Goal: Communication & Community: Participate in discussion

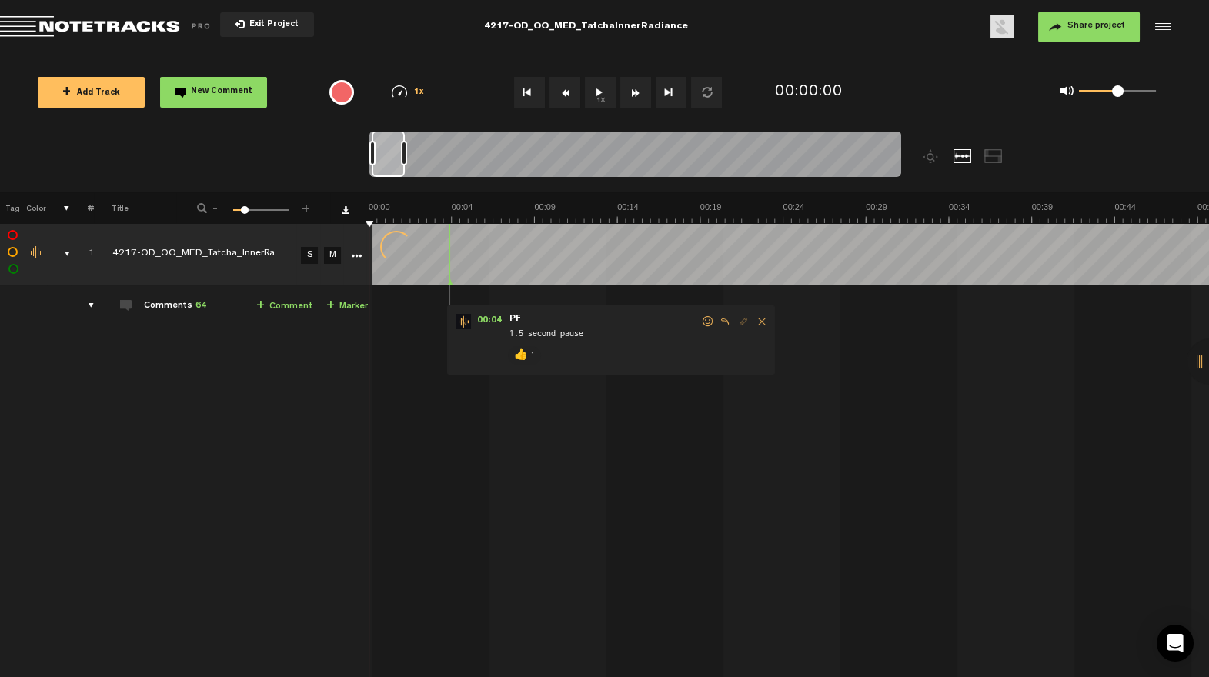
click at [63, 251] on div "comments, stamps & drawings" at bounding box center [61, 253] width 24 height 15
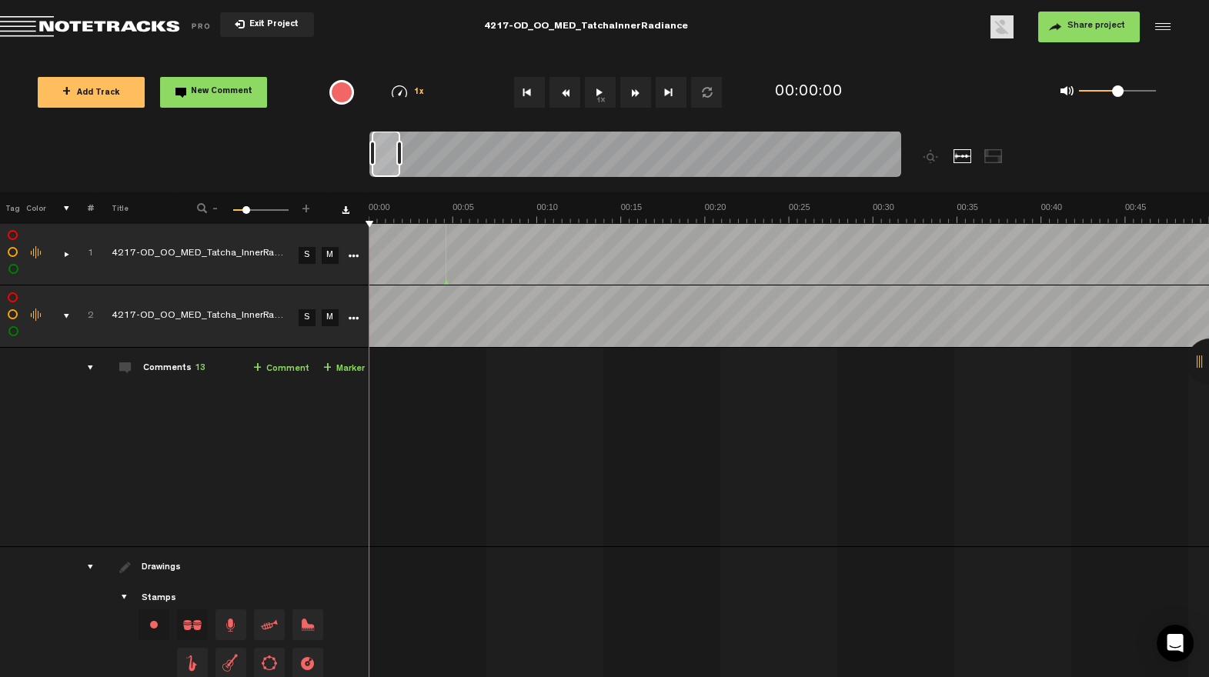
click at [67, 315] on div "comments, stamps & drawings" at bounding box center [60, 316] width 24 height 15
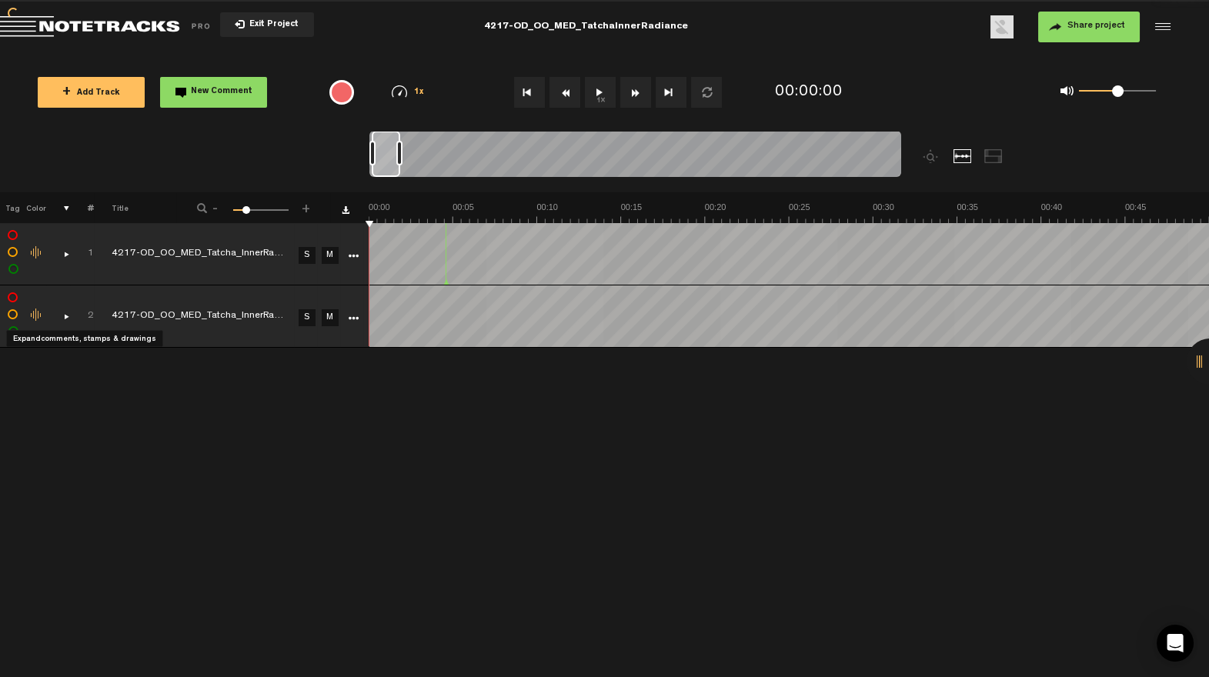
click at [67, 315] on div "comments, stamps & drawings" at bounding box center [60, 316] width 24 height 15
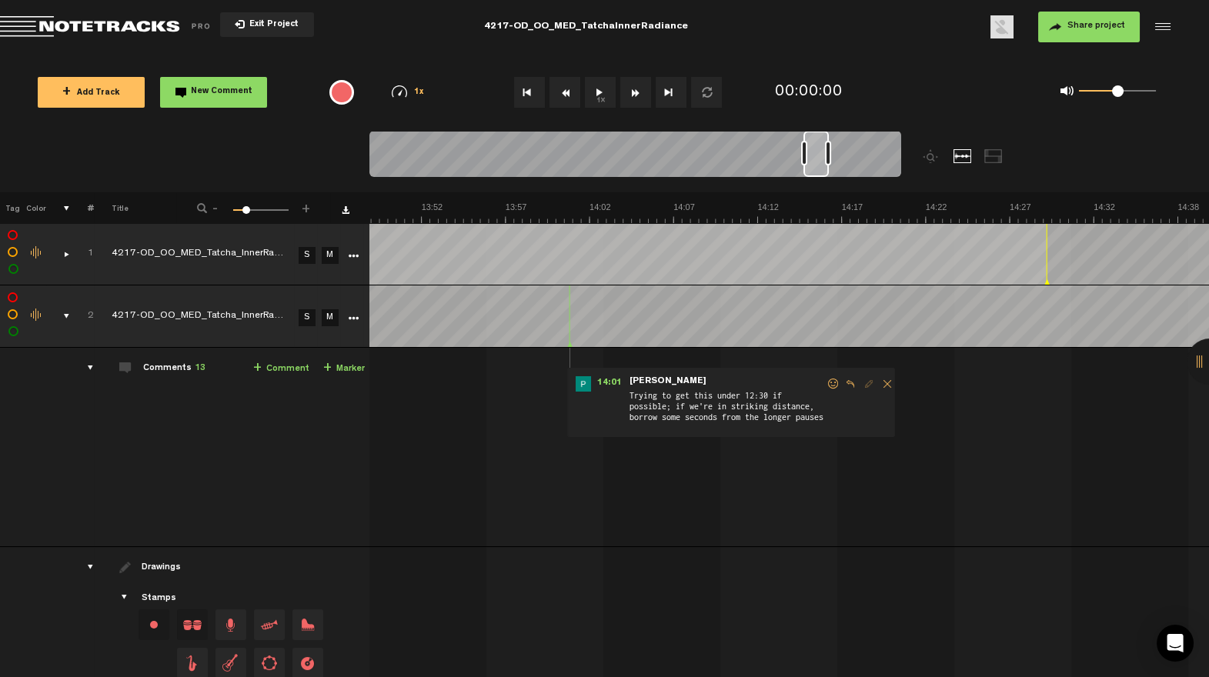
scroll to position [0, 13647]
drag, startPoint x: 389, startPoint y: 172, endPoint x: 821, endPoint y: 220, distance: 434.4
click at [821, 54] on div "Loading... 100% + Add Track New Comment 1x 0.25x 0.5x 0.75x 1x 1.25x 1.5x 1.75x…" at bounding box center [604, 54] width 1209 height 0
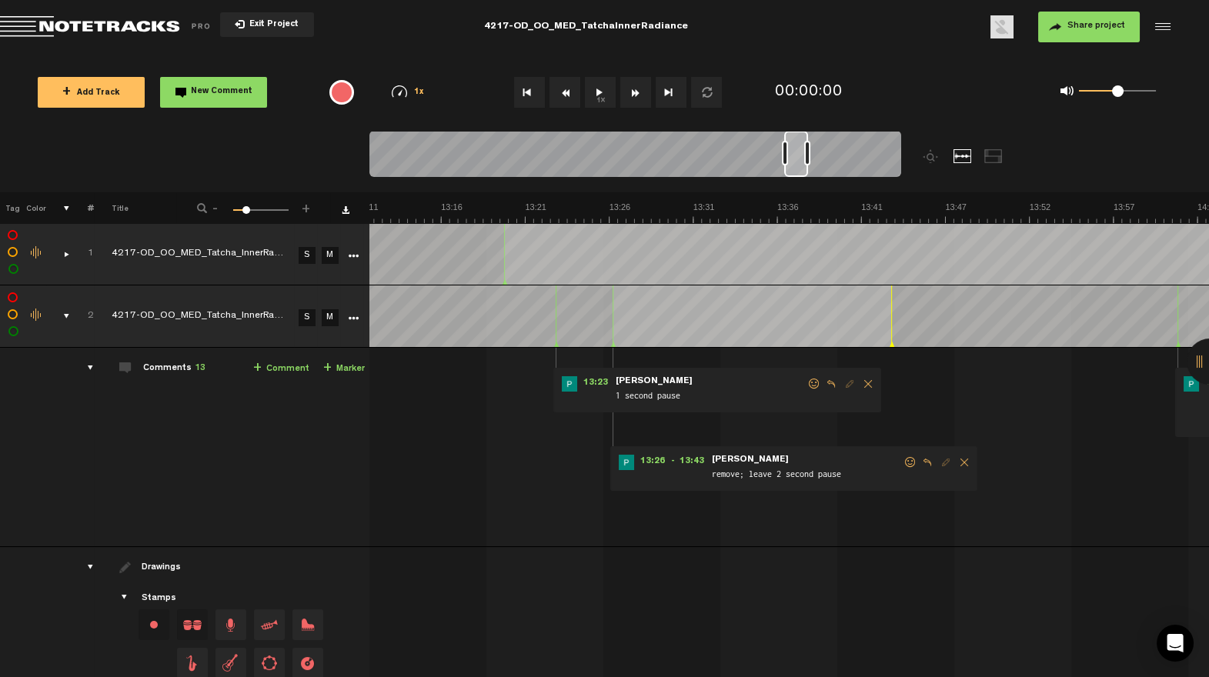
drag, startPoint x: 815, startPoint y: 167, endPoint x: 796, endPoint y: 171, distance: 19.6
click at [795, 171] on div at bounding box center [796, 154] width 24 height 46
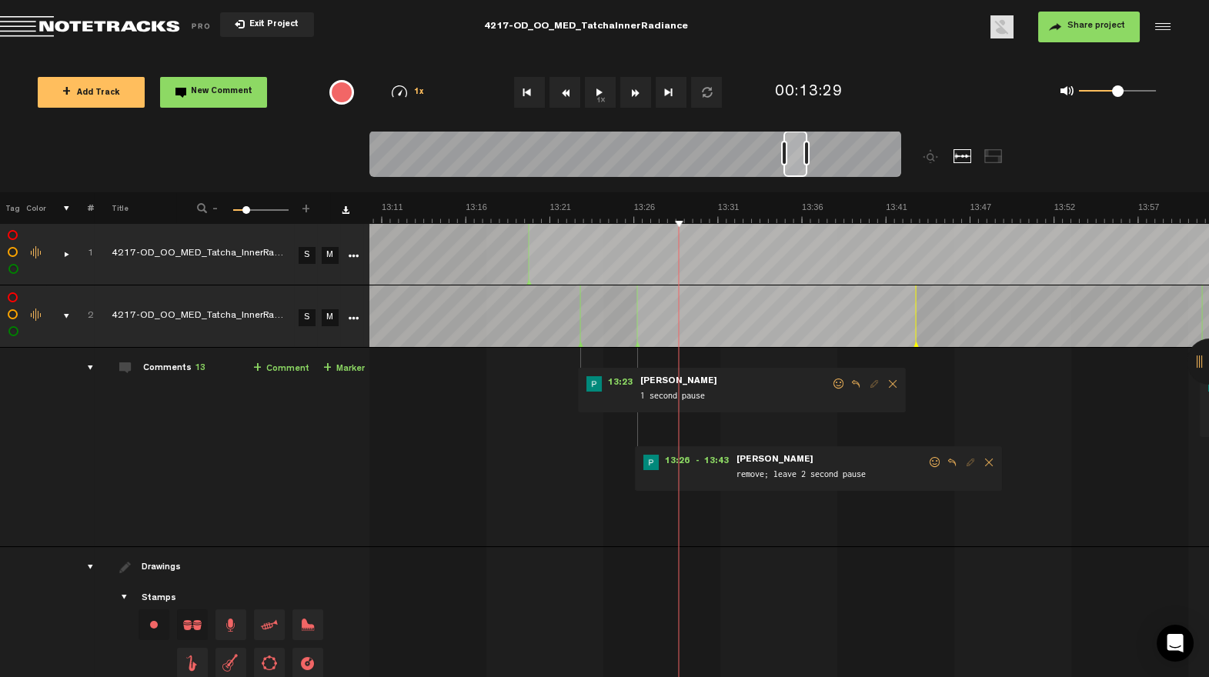
drag, startPoint x: 331, startPoint y: 255, endPoint x: 311, endPoint y: 288, distance: 38.7
click at [329, 256] on link "M" at bounding box center [330, 255] width 17 height 17
click at [311, 313] on link "S" at bounding box center [307, 317] width 17 height 17
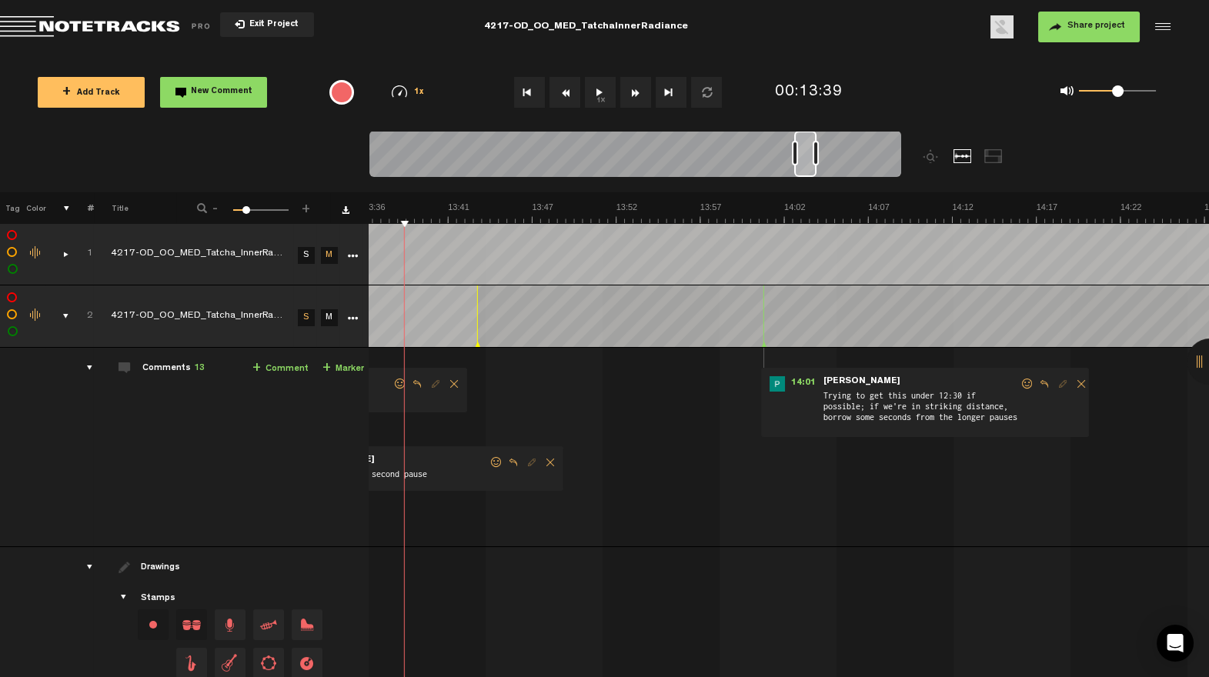
scroll to position [0, 13160]
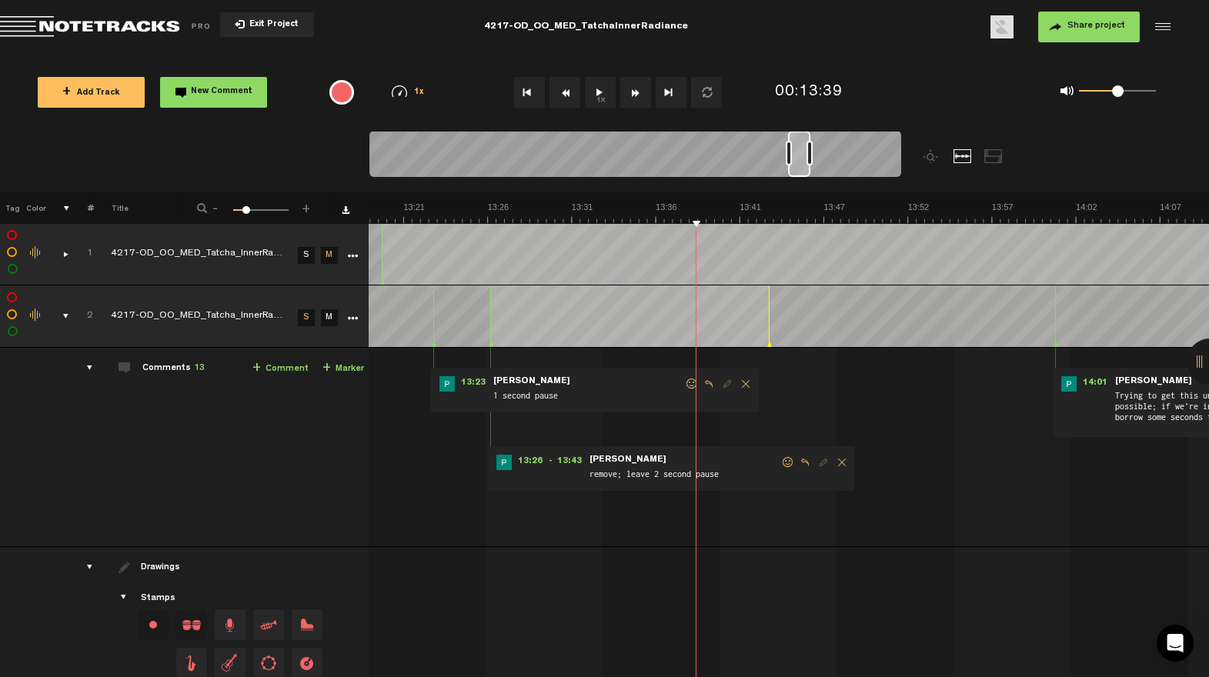
drag, startPoint x: 798, startPoint y: 171, endPoint x: 798, endPoint y: 187, distance: 16.2
click at [798, 187] on div at bounding box center [701, 162] width 665 height 62
click at [62, 259] on div "comments, stamps & drawings" at bounding box center [60, 253] width 24 height 15
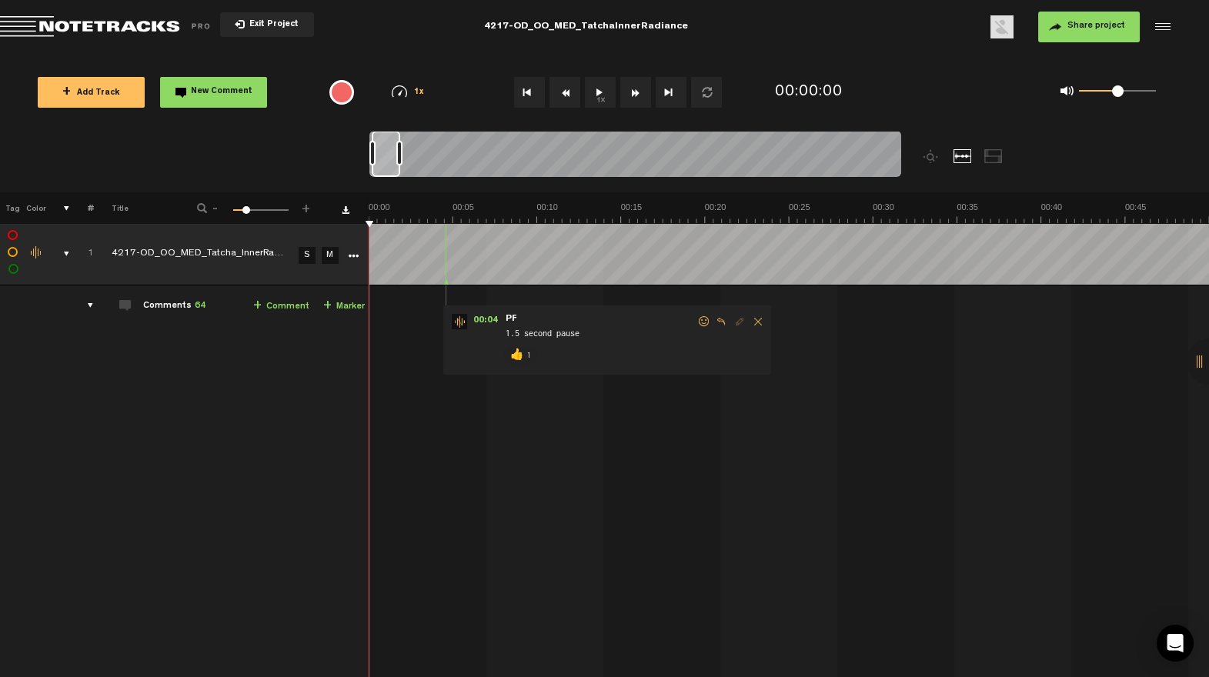
click at [322, 252] on link "M" at bounding box center [330, 255] width 17 height 17
click at [65, 248] on div "comments, stamps & drawings" at bounding box center [60, 253] width 24 height 15
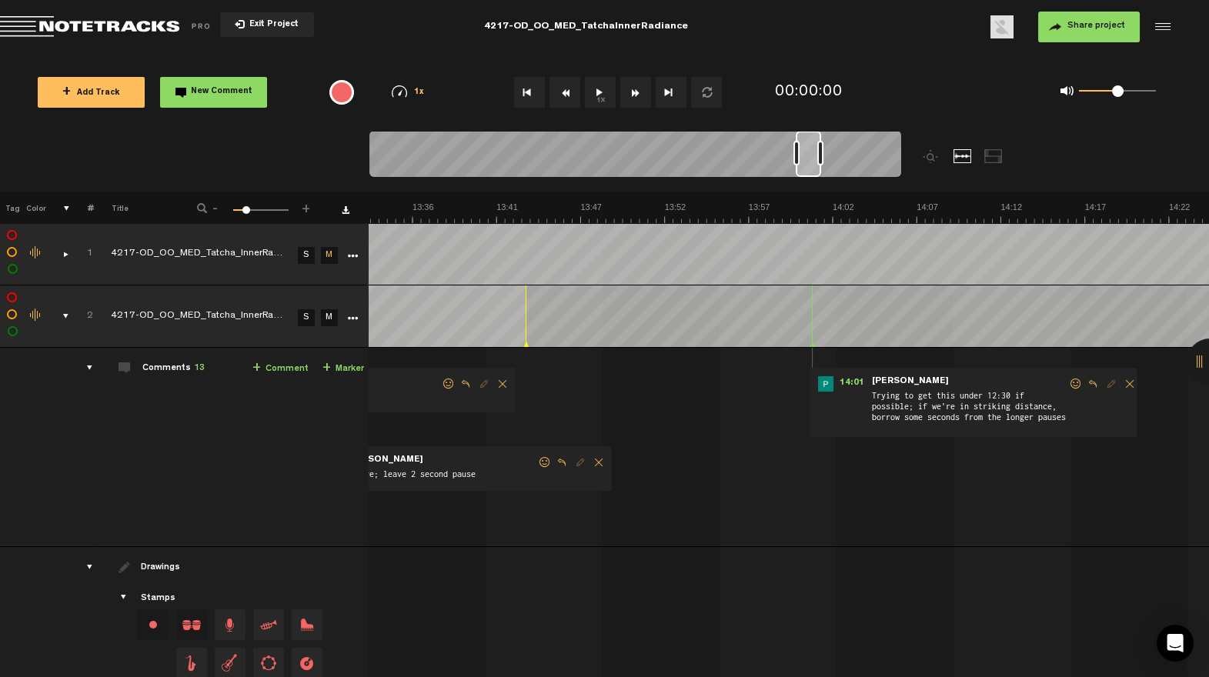
scroll to position [0, 13087]
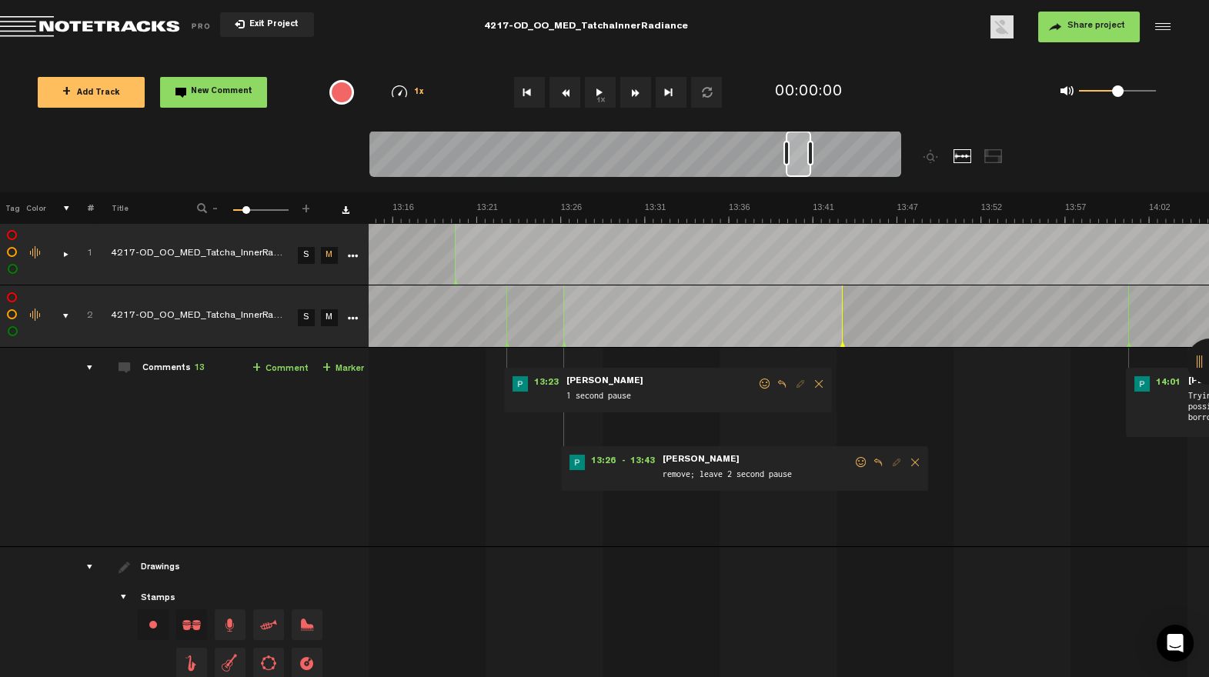
drag, startPoint x: 820, startPoint y: 171, endPoint x: 803, endPoint y: 173, distance: 17.9
click at [803, 173] on div at bounding box center [798, 154] width 25 height 46
click at [601, 465] on span "13:26" at bounding box center [603, 462] width 37 height 15
click at [854, 463] on span at bounding box center [861, 462] width 15 height 11
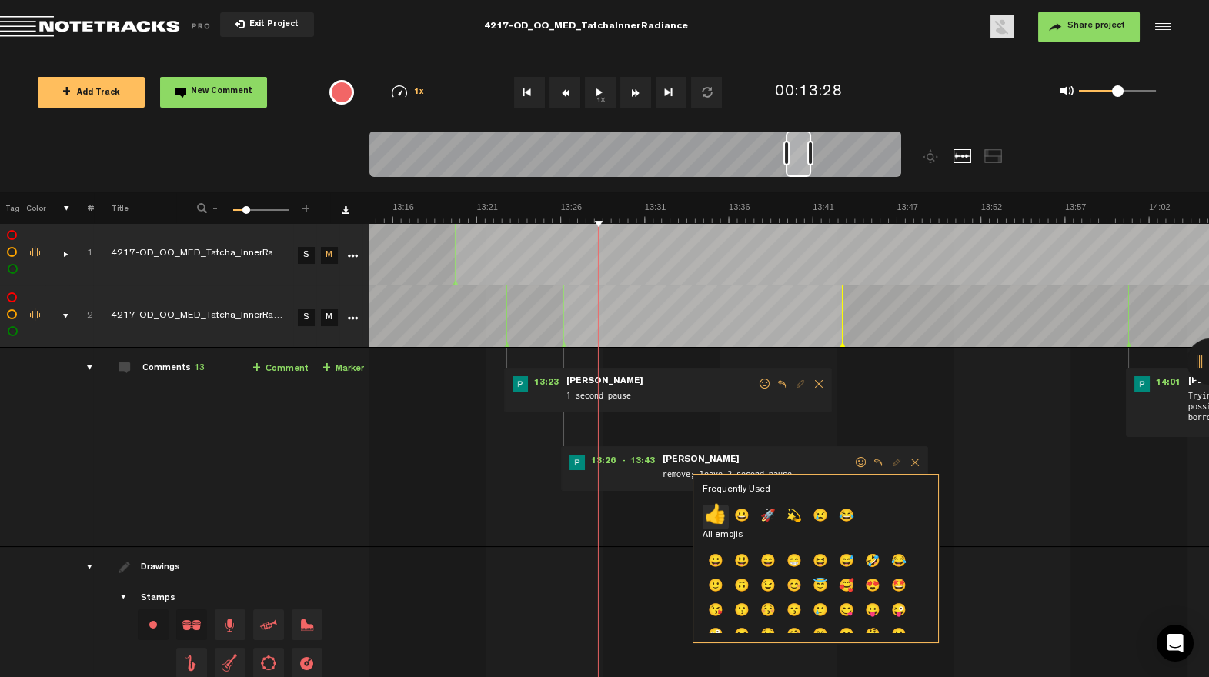
click at [721, 514] on p "👍" at bounding box center [716, 517] width 26 height 25
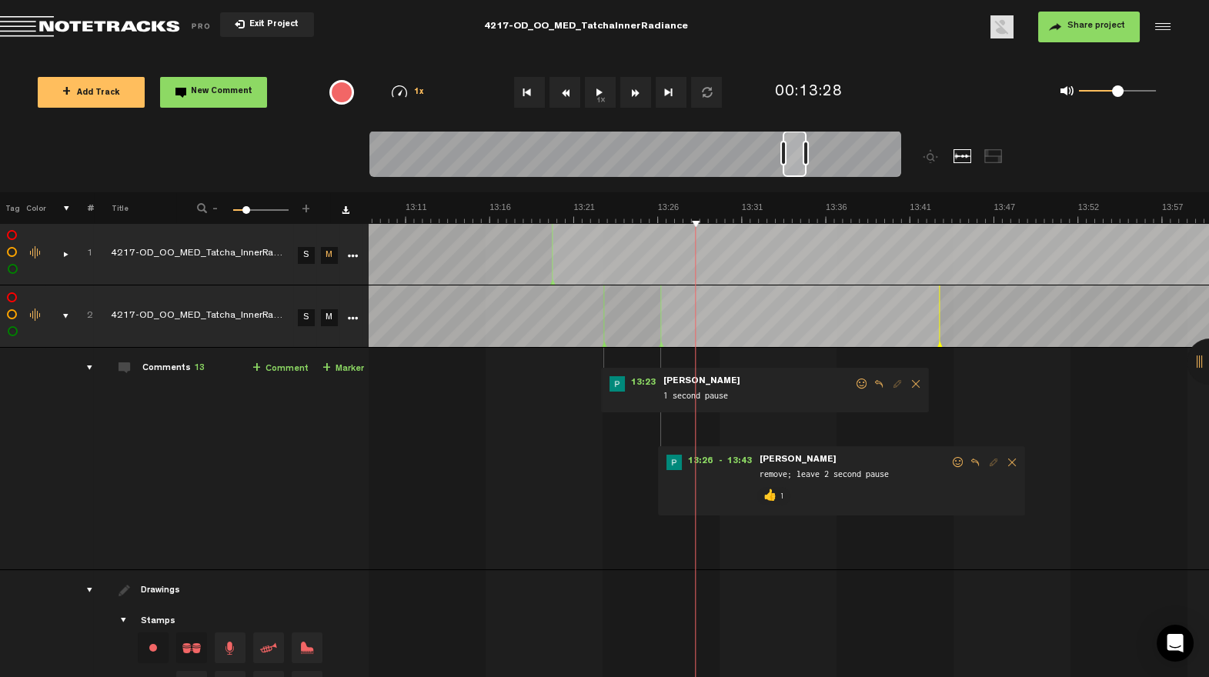
click at [797, 175] on div at bounding box center [795, 154] width 24 height 46
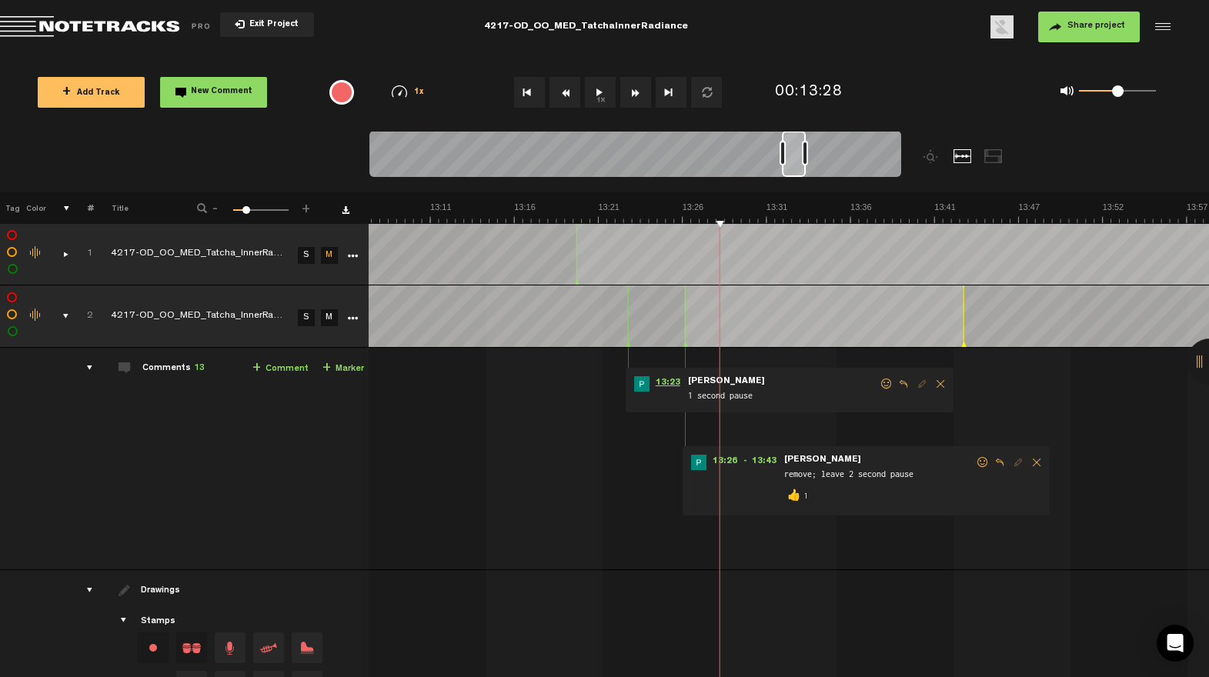
click at [650, 386] on span "13:23" at bounding box center [668, 383] width 37 height 15
click at [879, 386] on span at bounding box center [886, 384] width 15 height 11
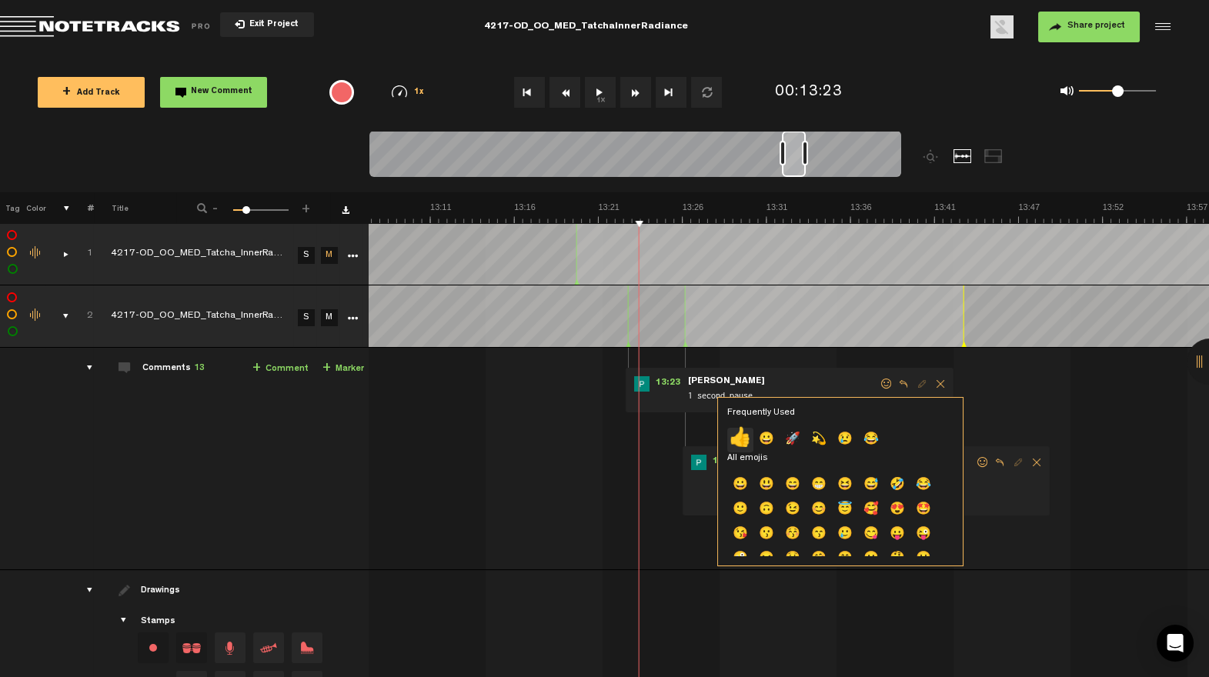
click at [747, 437] on p "👍" at bounding box center [740, 440] width 26 height 25
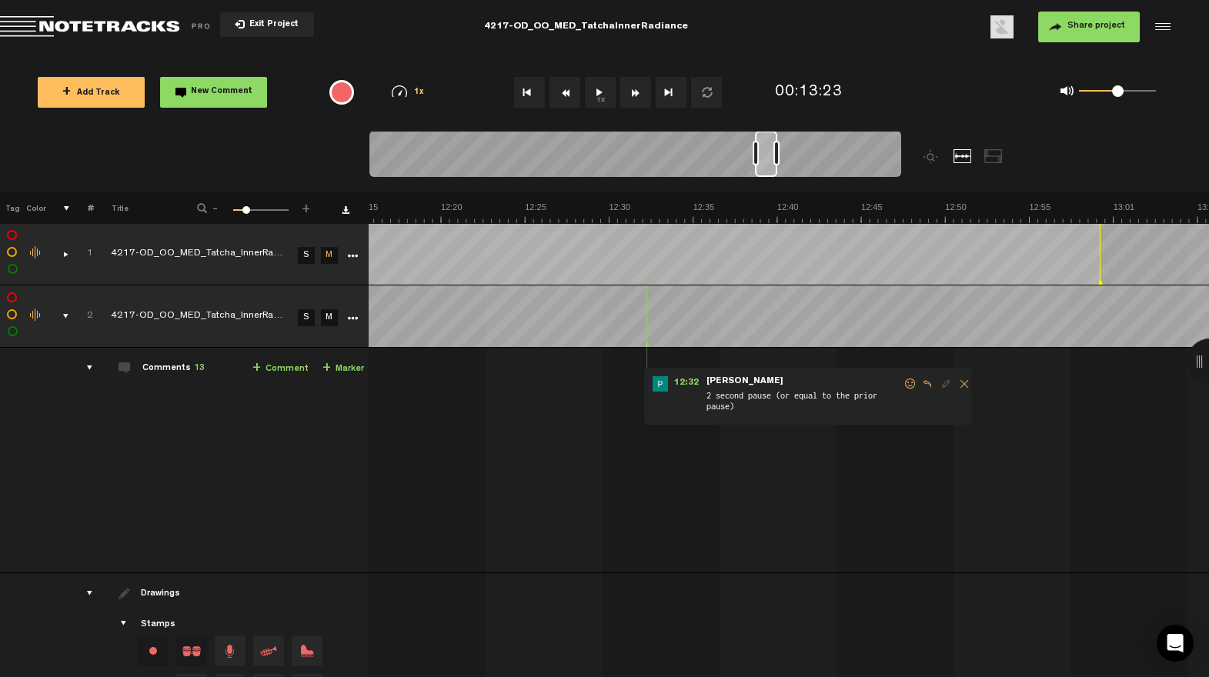
scroll to position [0, 12114]
drag, startPoint x: 798, startPoint y: 170, endPoint x: 771, endPoint y: 181, distance: 29.0
click at [771, 181] on div at bounding box center [635, 157] width 532 height 52
click at [904, 383] on span at bounding box center [910, 384] width 15 height 11
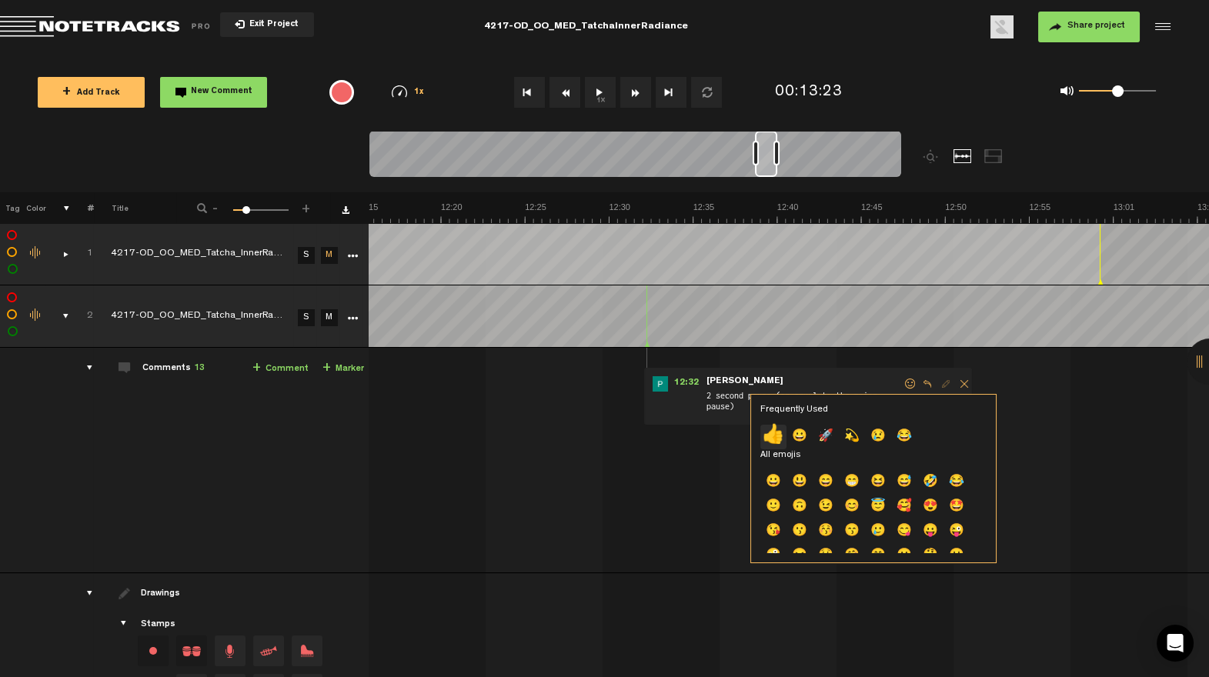
click at [777, 436] on p "👍" at bounding box center [773, 437] width 26 height 25
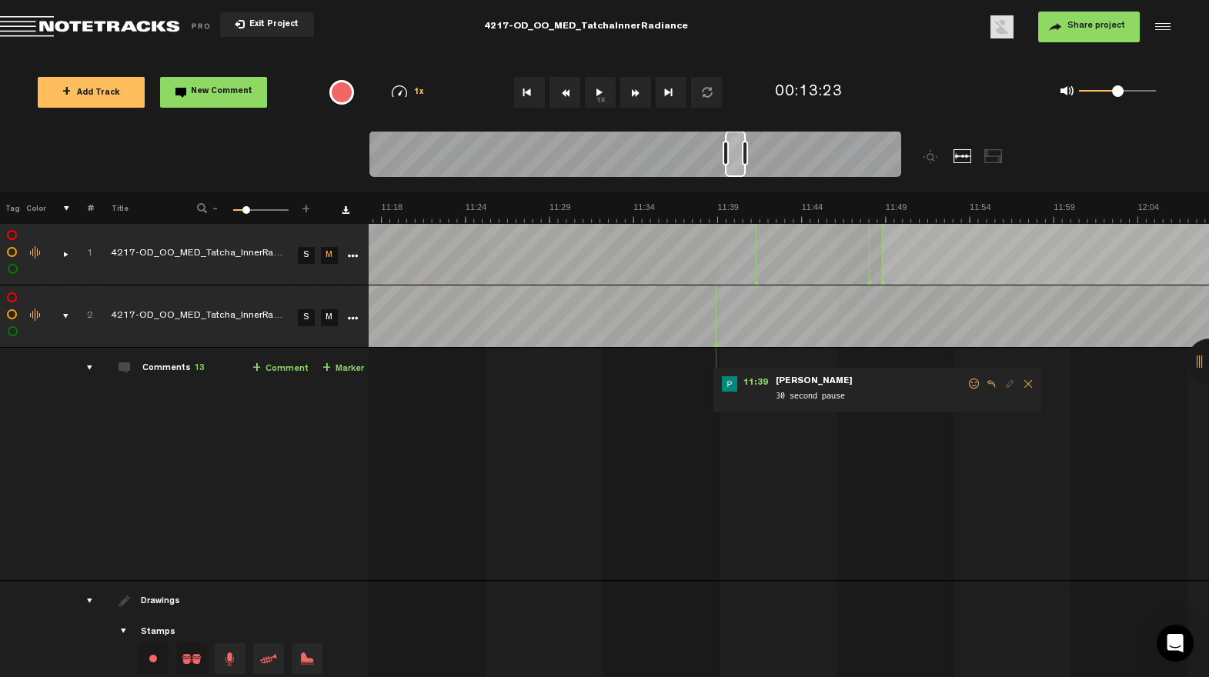
scroll to position [0, 11141]
drag, startPoint x: 769, startPoint y: 170, endPoint x: 738, endPoint y: 180, distance: 32.4
click at [738, 179] on div at bounding box center [635, 157] width 532 height 52
click at [991, 386] on span at bounding box center [998, 384] width 15 height 11
click at [991, 383] on span at bounding box center [998, 384] width 15 height 11
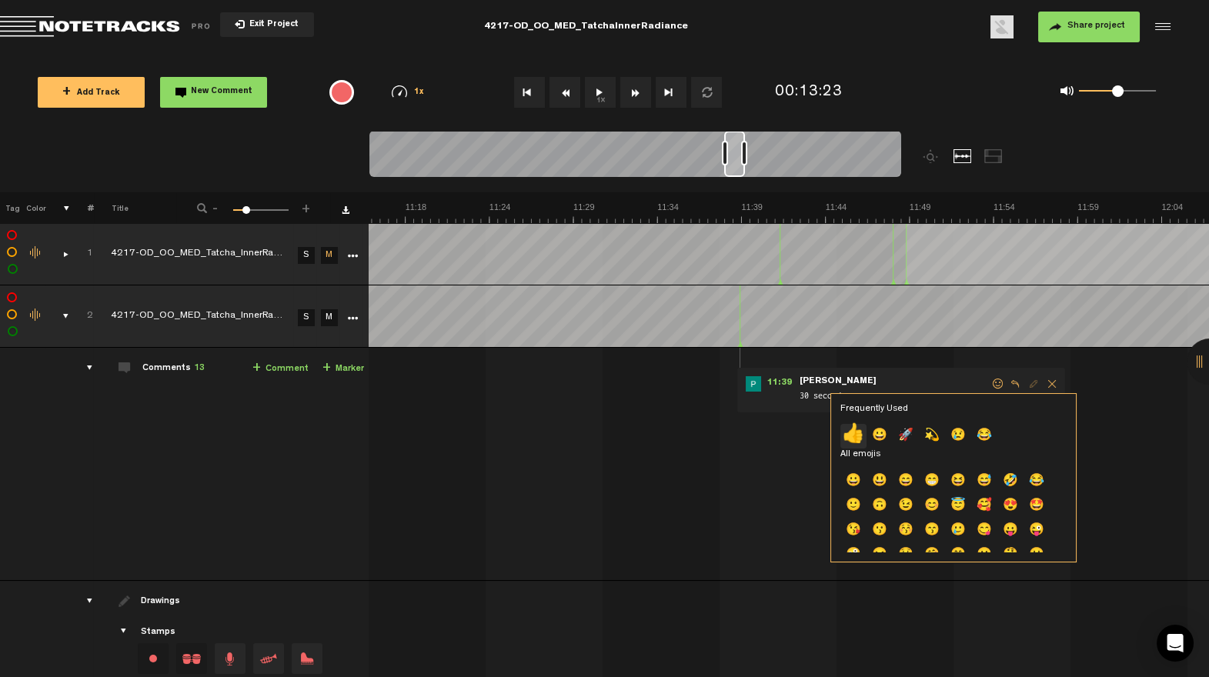
click at [850, 434] on p "👍" at bounding box center [853, 436] width 26 height 25
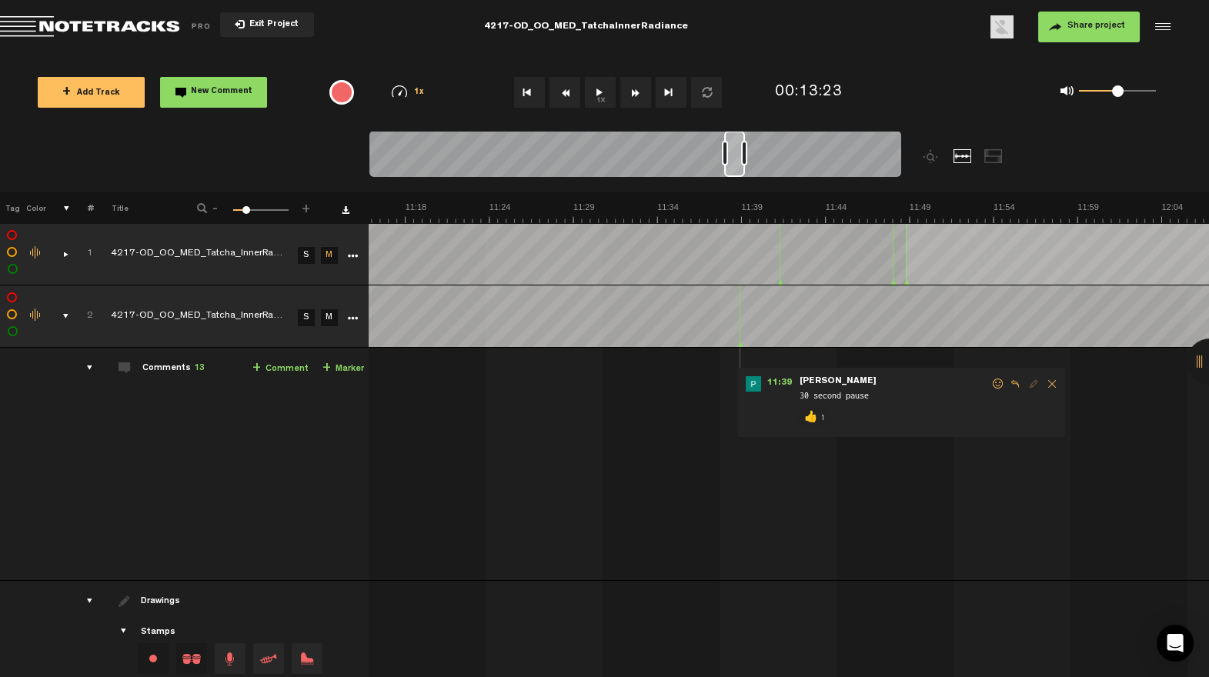
click at [737, 178] on div at bounding box center [635, 157] width 532 height 52
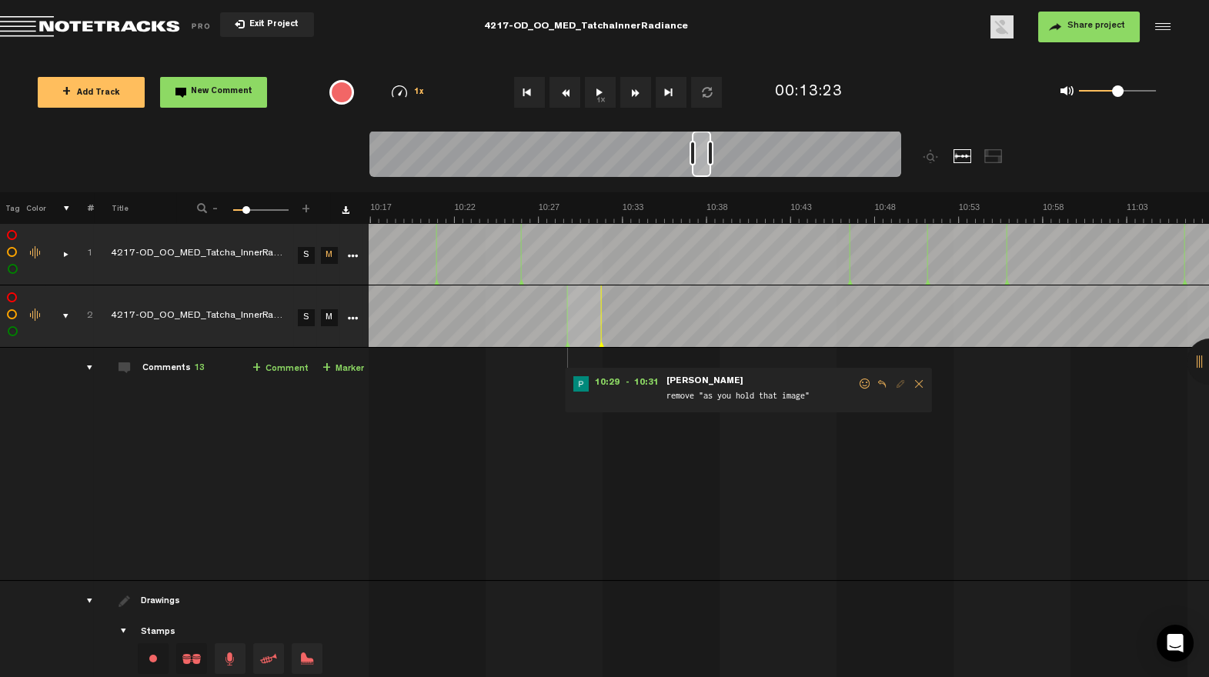
scroll to position [0, 10071]
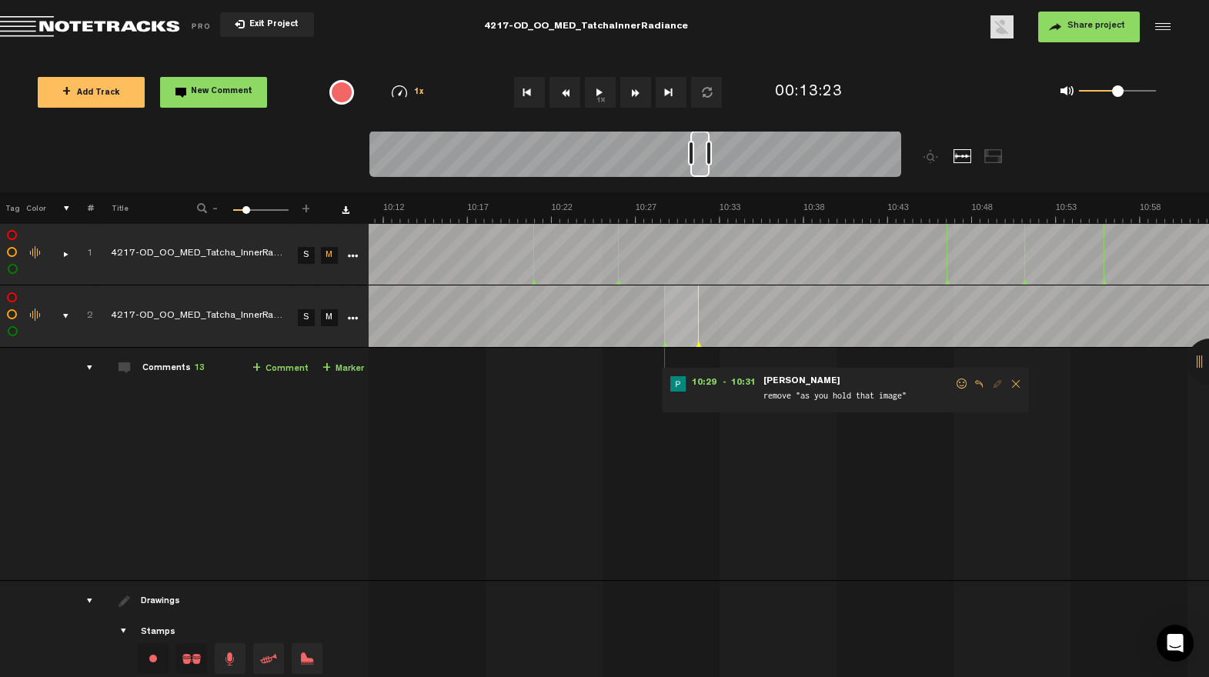
drag, startPoint x: 737, startPoint y: 172, endPoint x: 703, endPoint y: 180, distance: 34.9
click at [703, 180] on div at bounding box center [635, 157] width 532 height 52
click at [954, 386] on span at bounding box center [961, 384] width 15 height 11
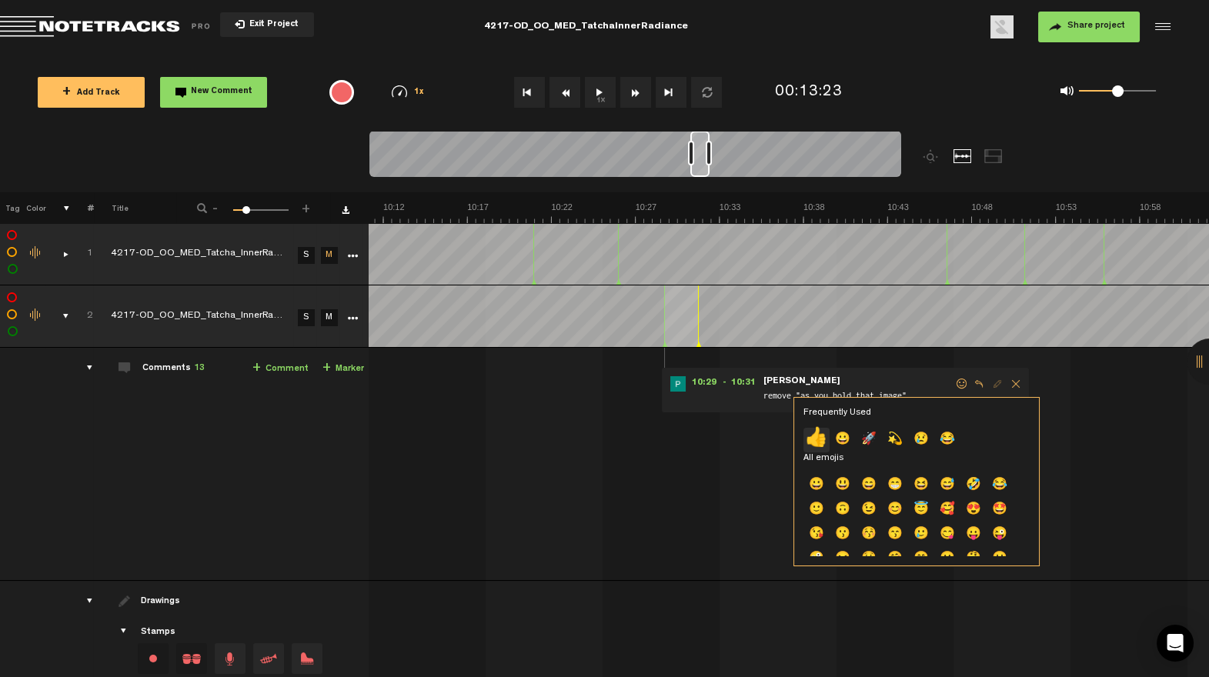
click at [820, 436] on p "👍" at bounding box center [817, 440] width 26 height 25
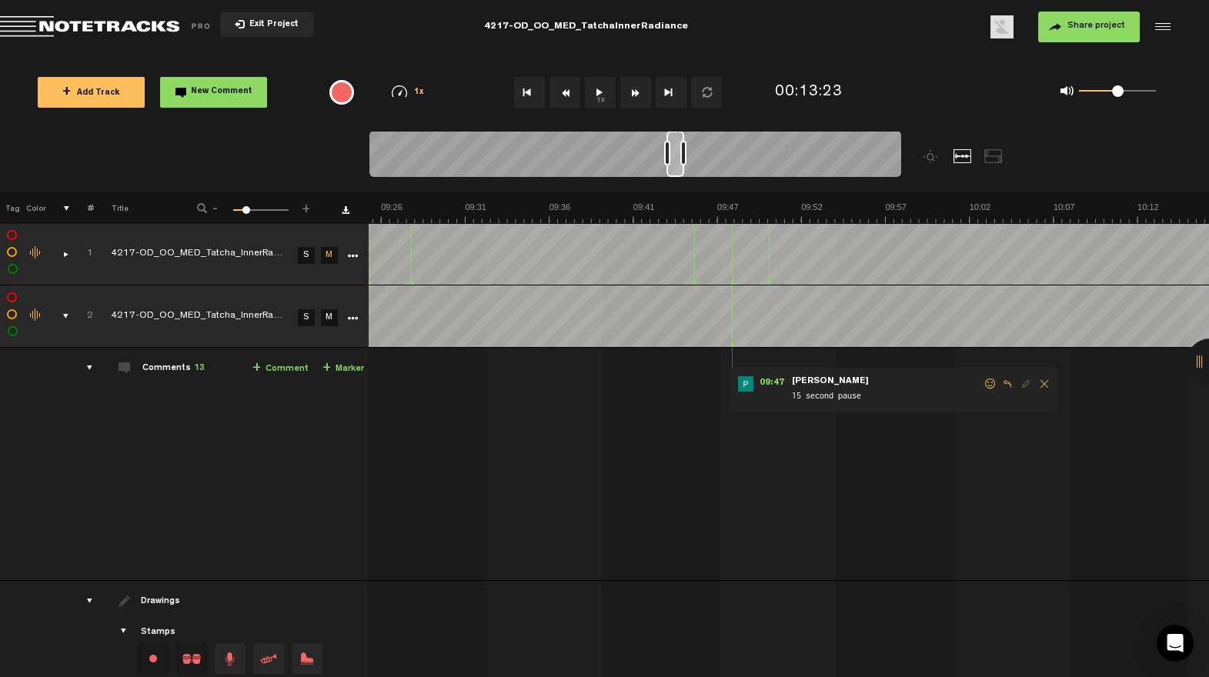
scroll to position [0, 9317]
drag, startPoint x: 704, startPoint y: 172, endPoint x: 680, endPoint y: 177, distance: 24.3
click at [680, 177] on div at bounding box center [635, 157] width 532 height 52
click at [983, 382] on span at bounding box center [990, 384] width 15 height 11
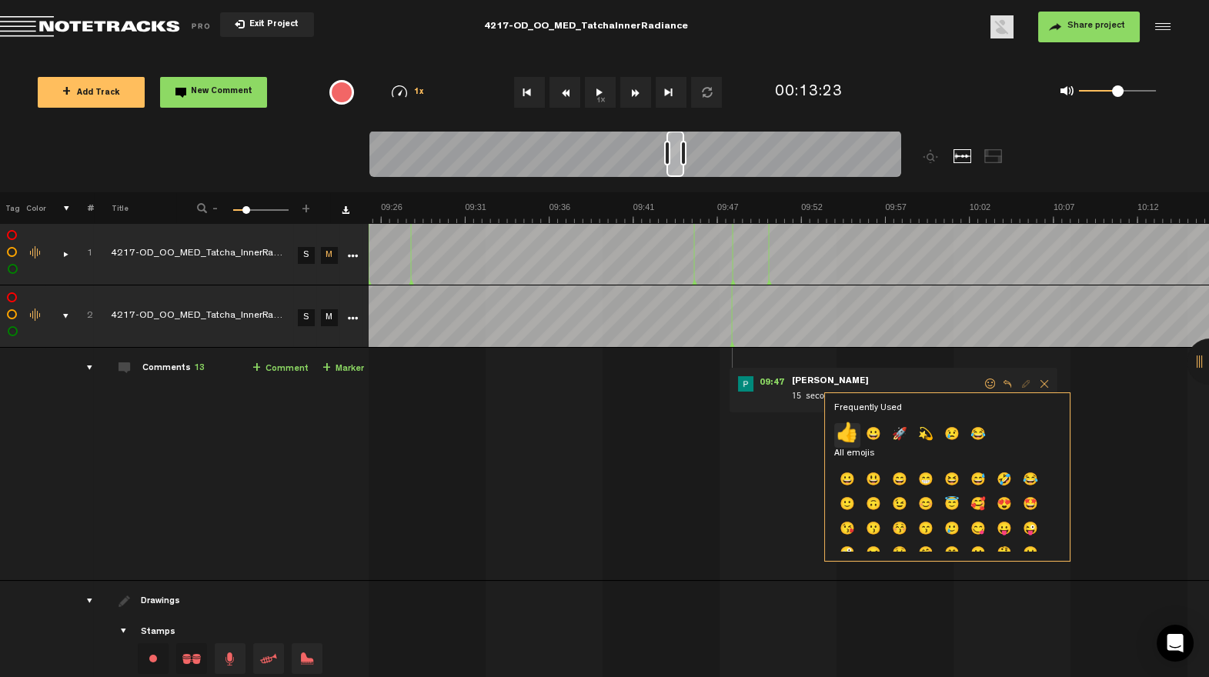
click at [857, 434] on p "👍" at bounding box center [847, 435] width 26 height 25
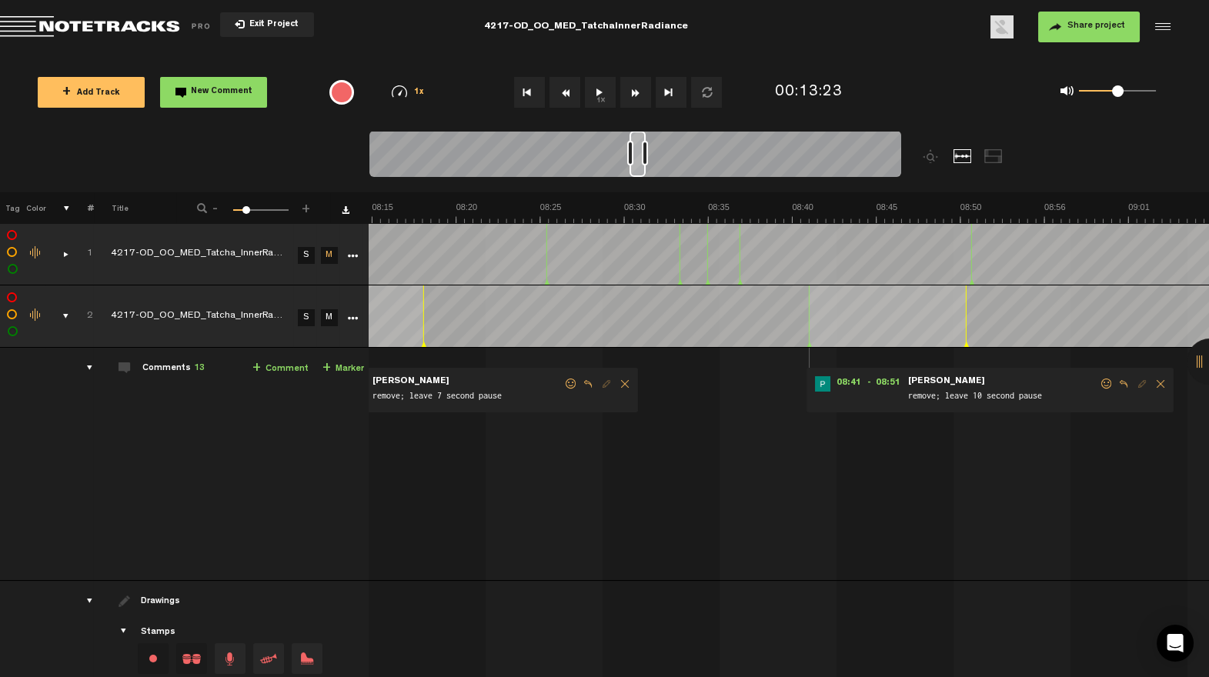
scroll to position [0, 8198]
drag, startPoint x: 679, startPoint y: 175, endPoint x: 644, endPoint y: 179, distance: 34.9
click at [643, 179] on div at bounding box center [635, 157] width 532 height 52
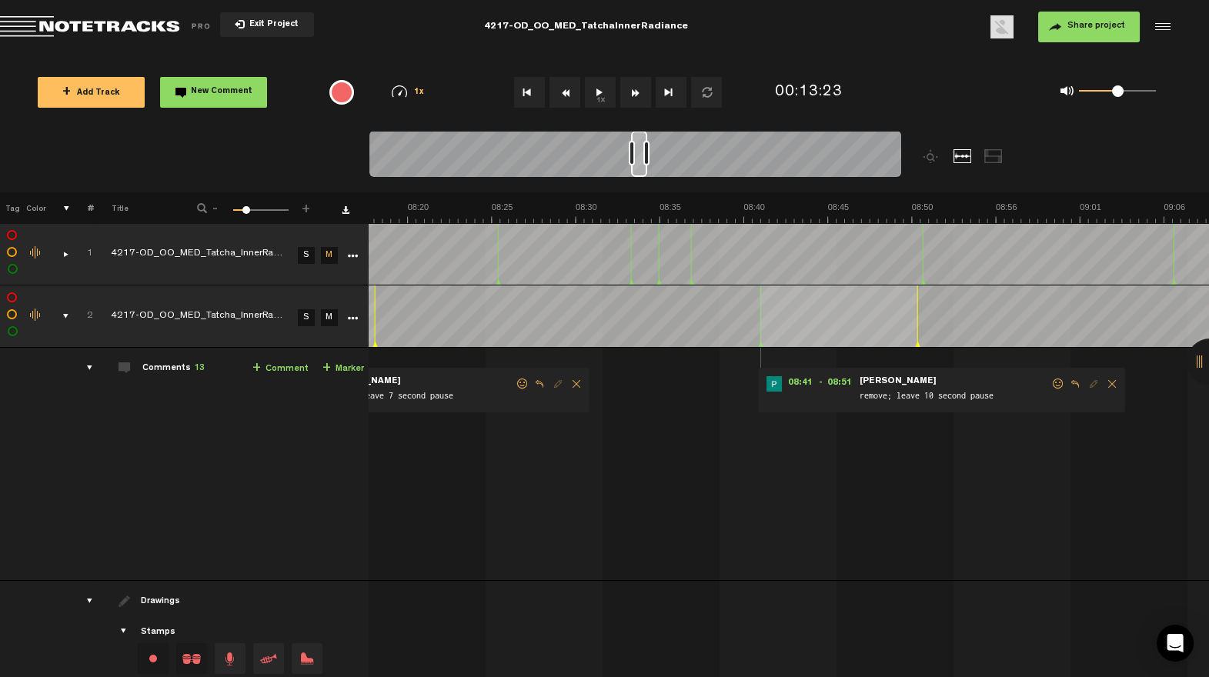
click at [1051, 386] on span at bounding box center [1058, 384] width 15 height 11
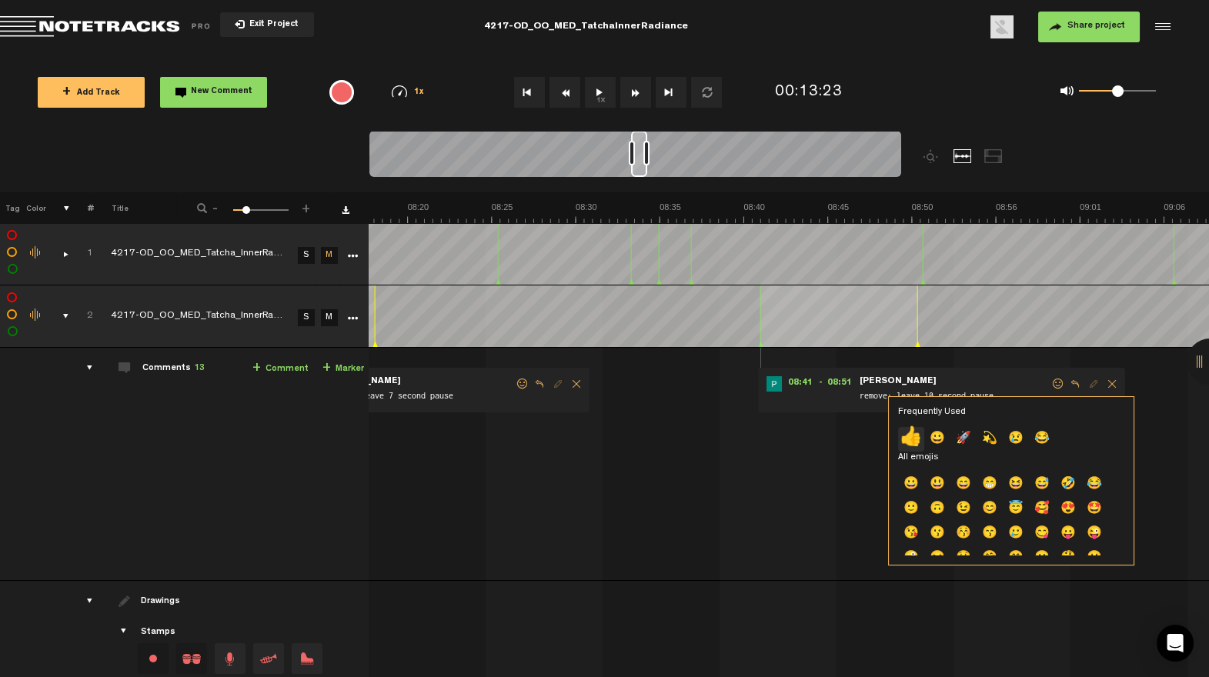
click at [919, 440] on p "👍" at bounding box center [911, 439] width 26 height 25
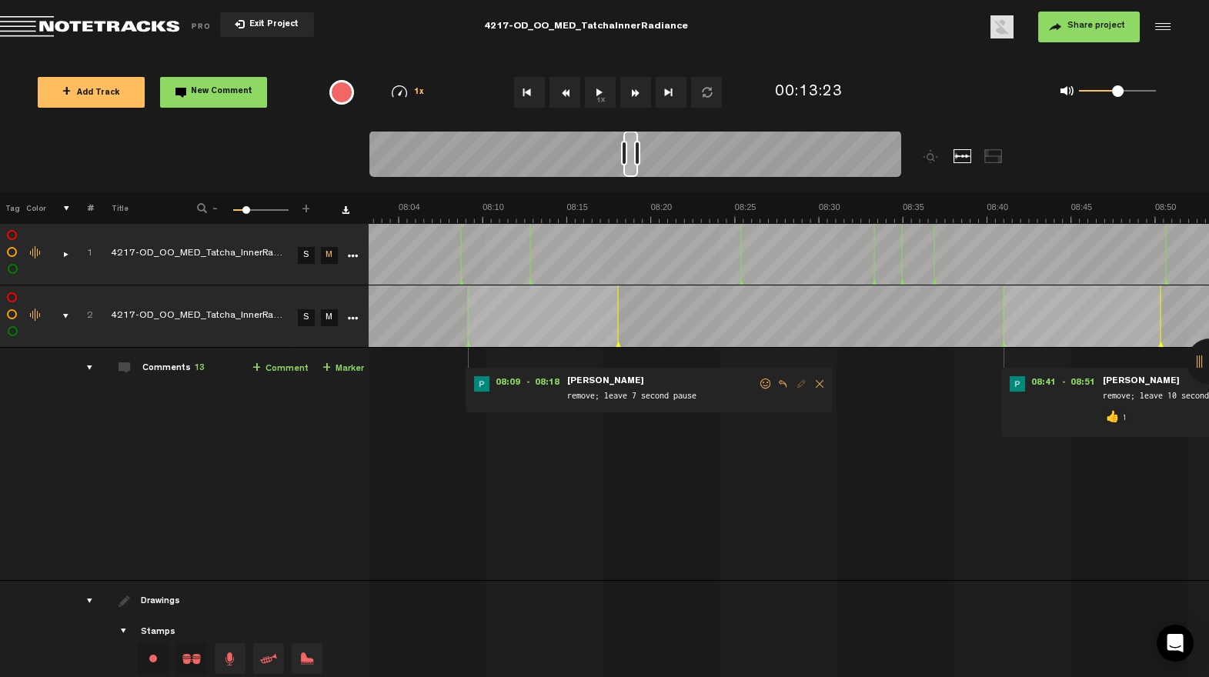
scroll to position [0, 7833]
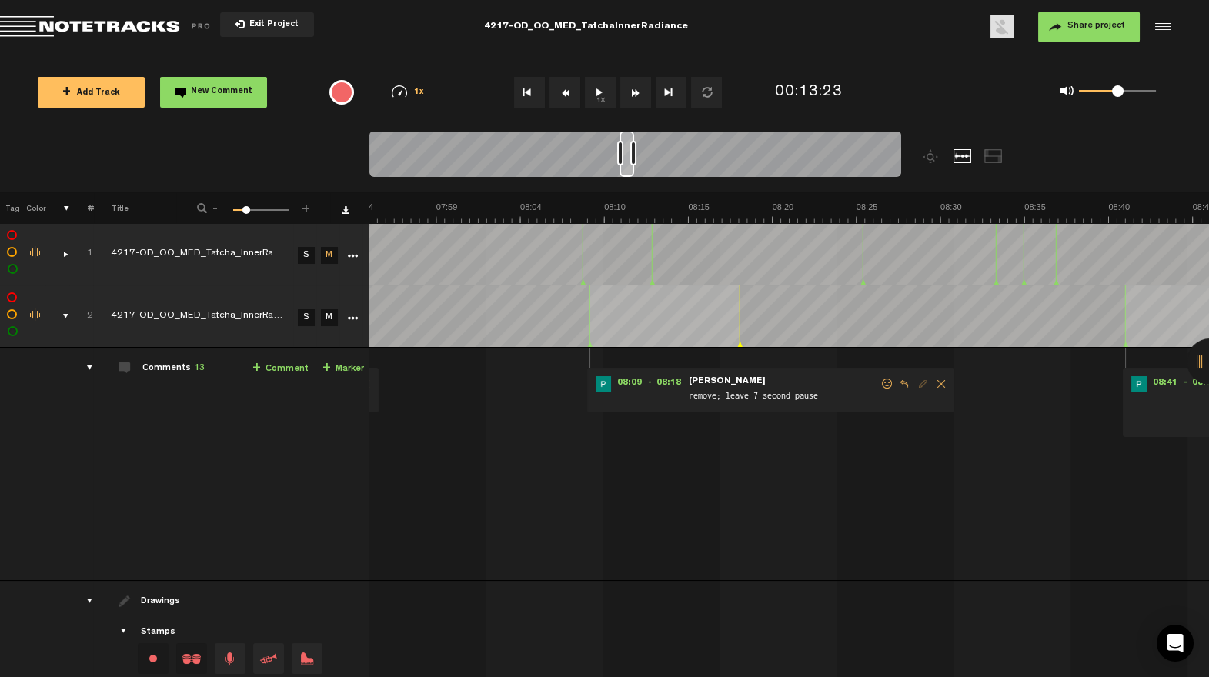
drag, startPoint x: 640, startPoint y: 174, endPoint x: 629, endPoint y: 176, distance: 11.8
click at [629, 176] on div at bounding box center [627, 154] width 15 height 46
click at [880, 385] on span at bounding box center [887, 384] width 15 height 11
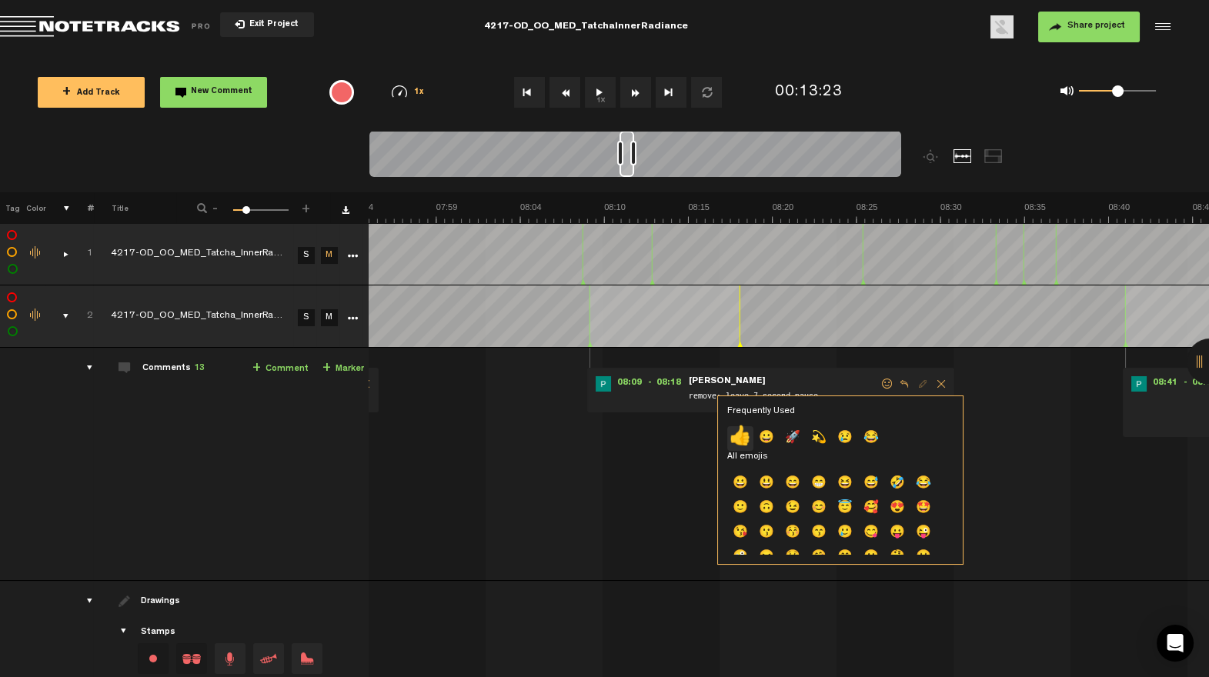
click at [750, 434] on p "👍" at bounding box center [740, 438] width 26 height 25
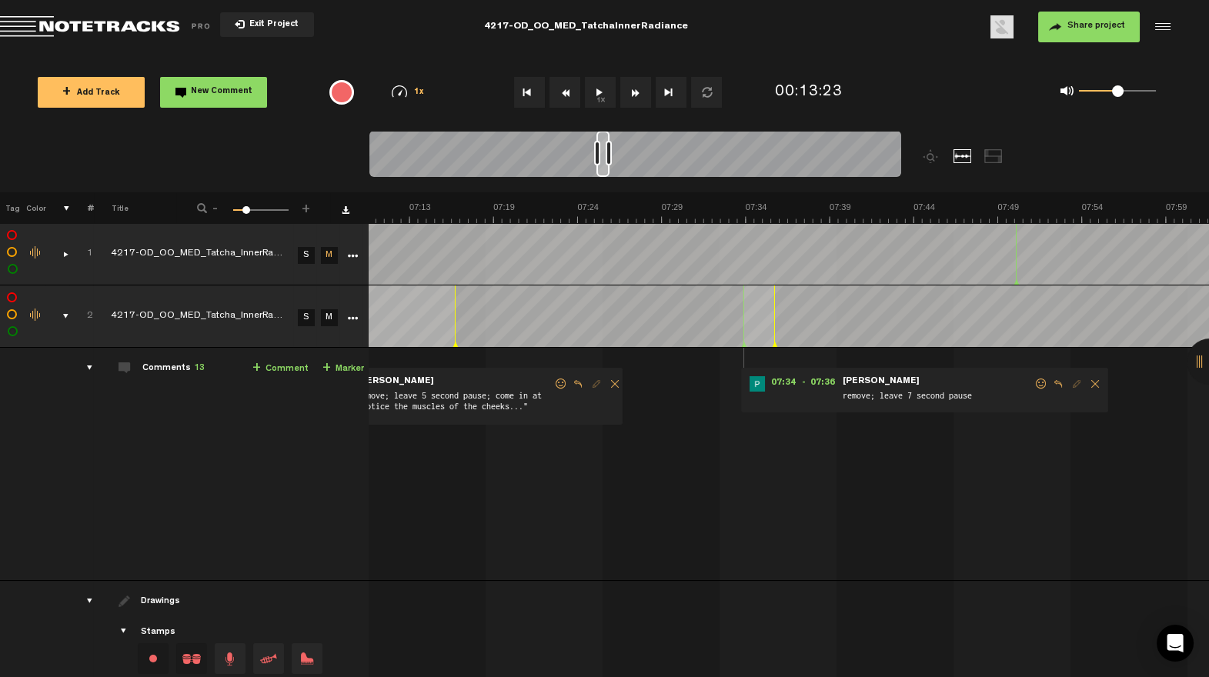
click at [610, 175] on div at bounding box center [635, 157] width 532 height 52
click at [1034, 383] on span at bounding box center [1041, 384] width 15 height 11
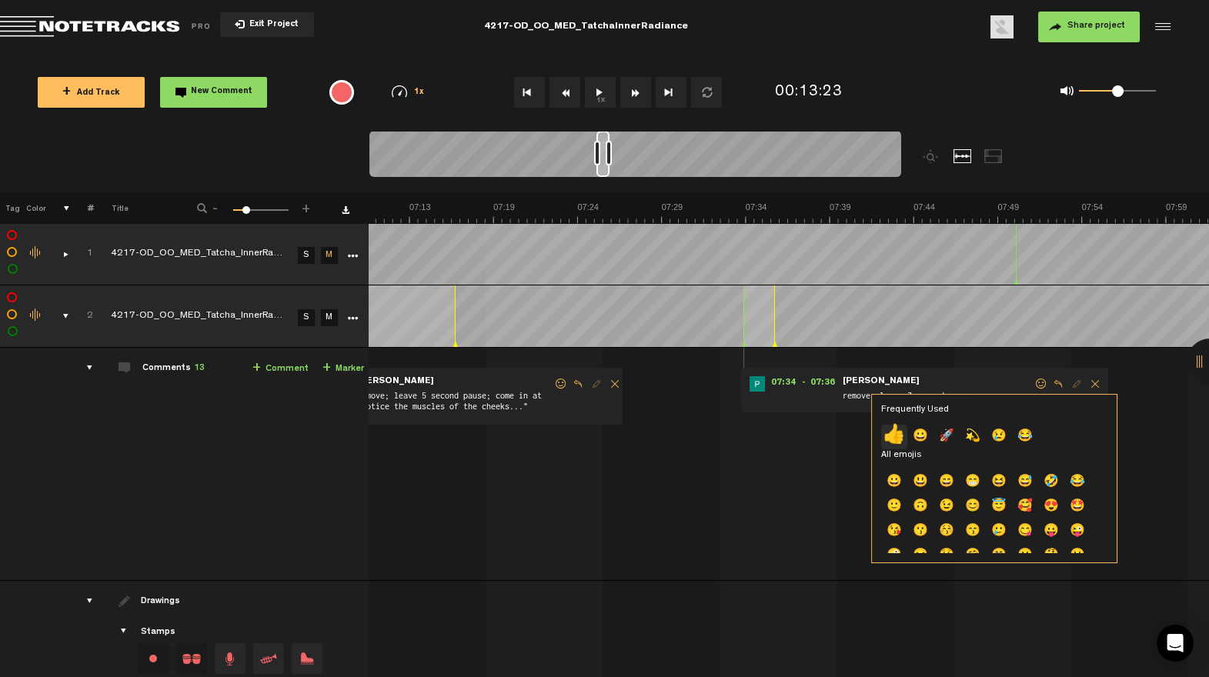
click at [900, 433] on p "👍" at bounding box center [894, 437] width 26 height 25
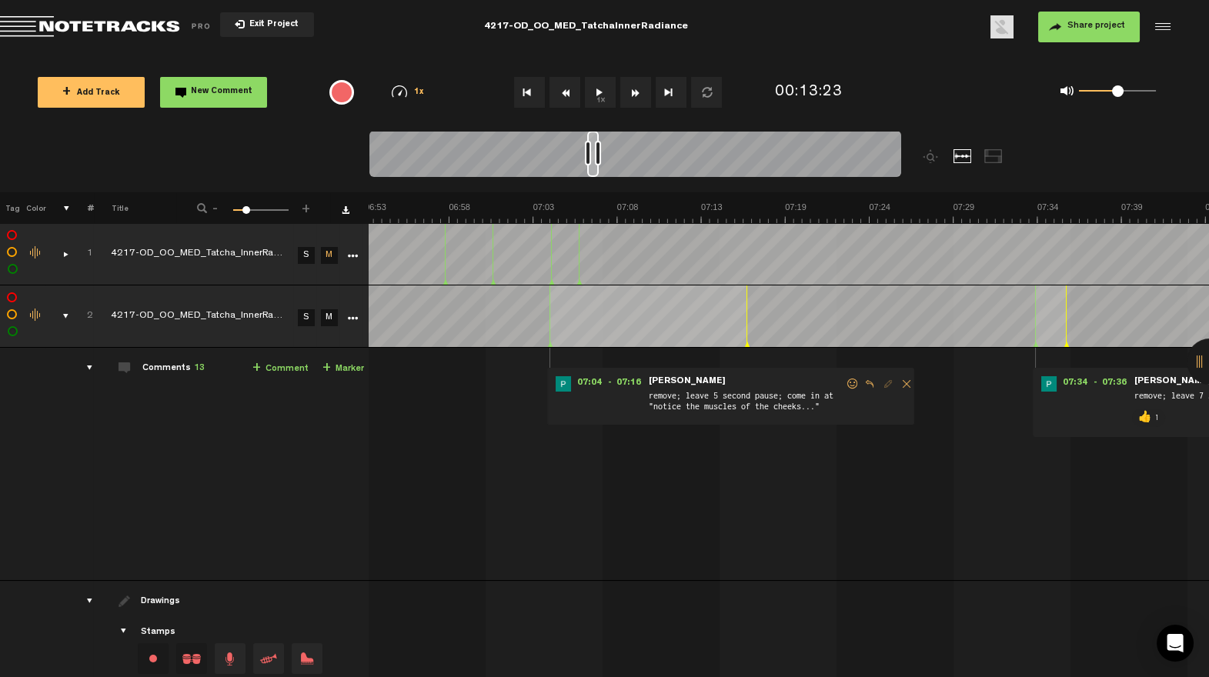
drag, startPoint x: 603, startPoint y: 175, endPoint x: 591, endPoint y: 176, distance: 11.6
click at [591, 176] on div at bounding box center [593, 154] width 12 height 46
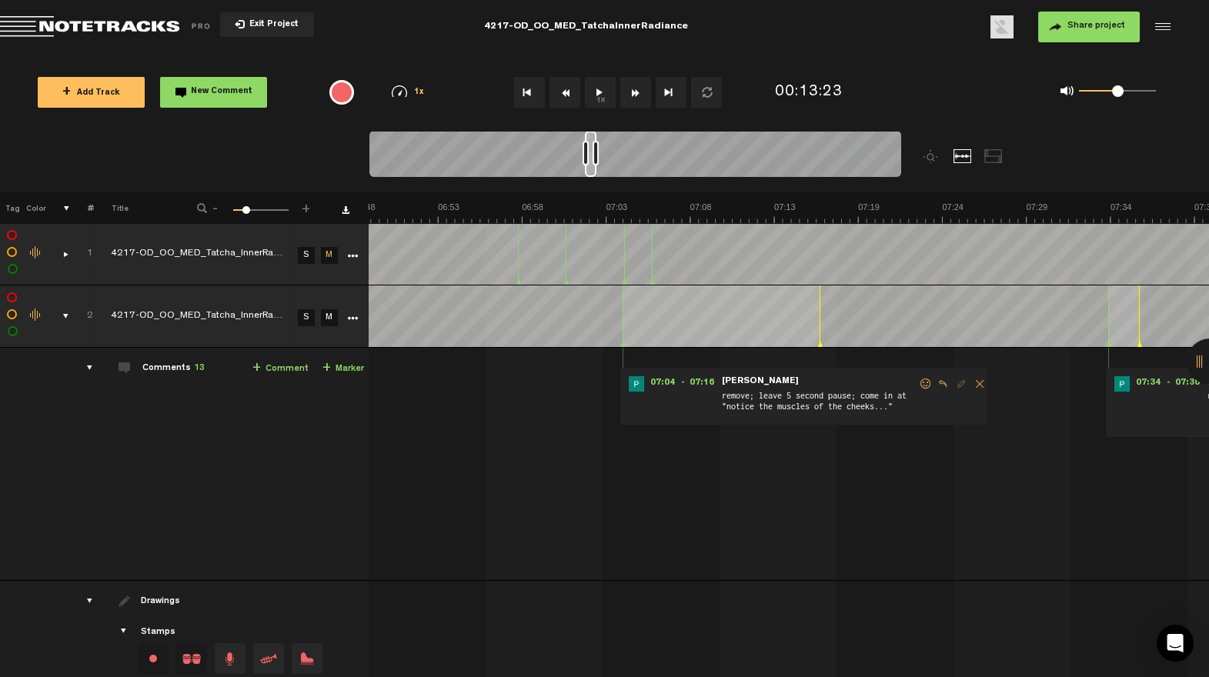
click at [918, 384] on span at bounding box center [925, 384] width 15 height 11
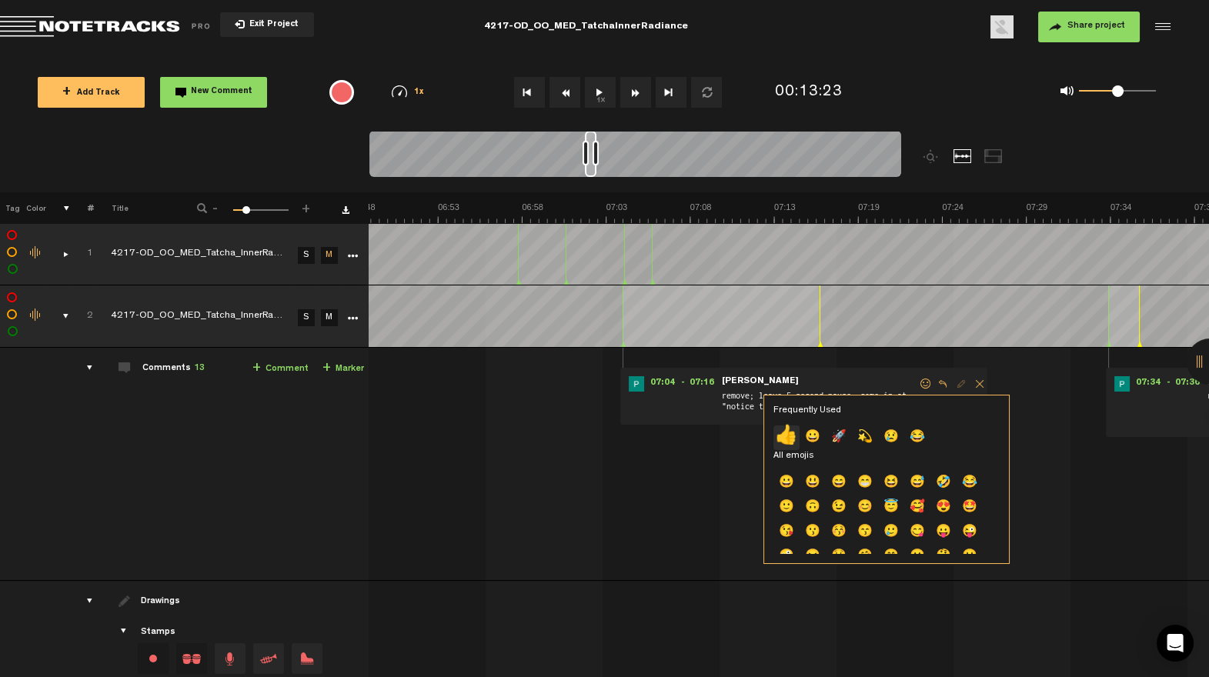
click at [791, 433] on p "👍" at bounding box center [786, 438] width 26 height 25
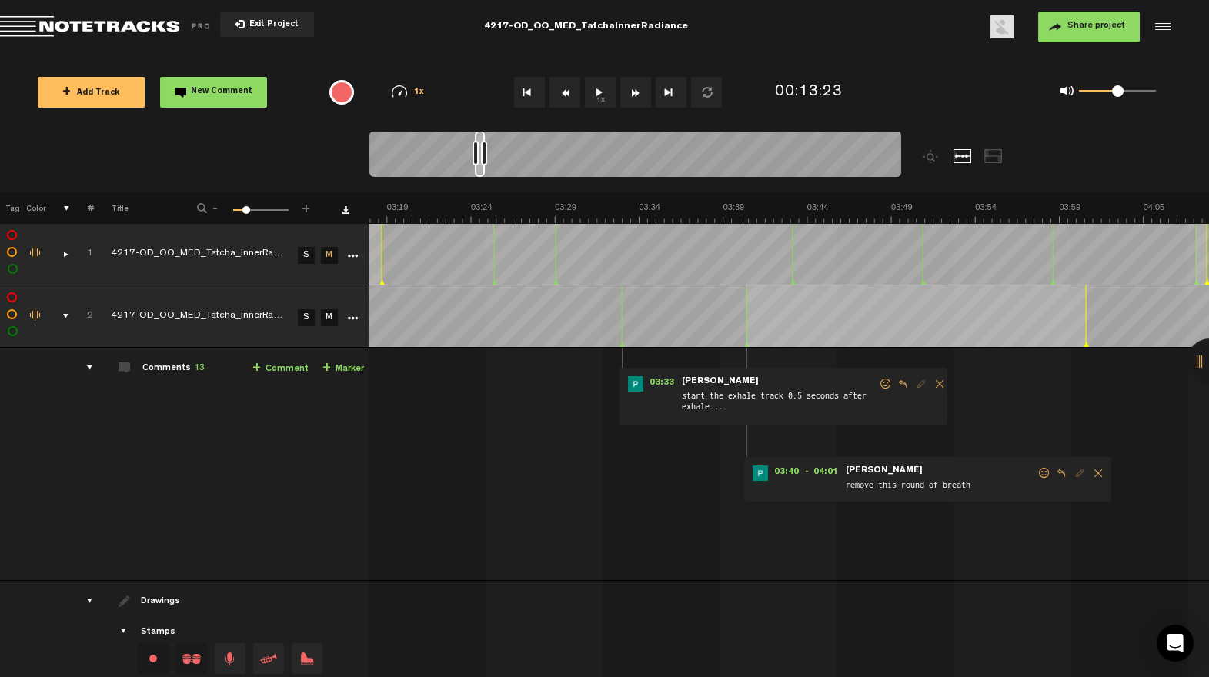
scroll to position [0, 3308]
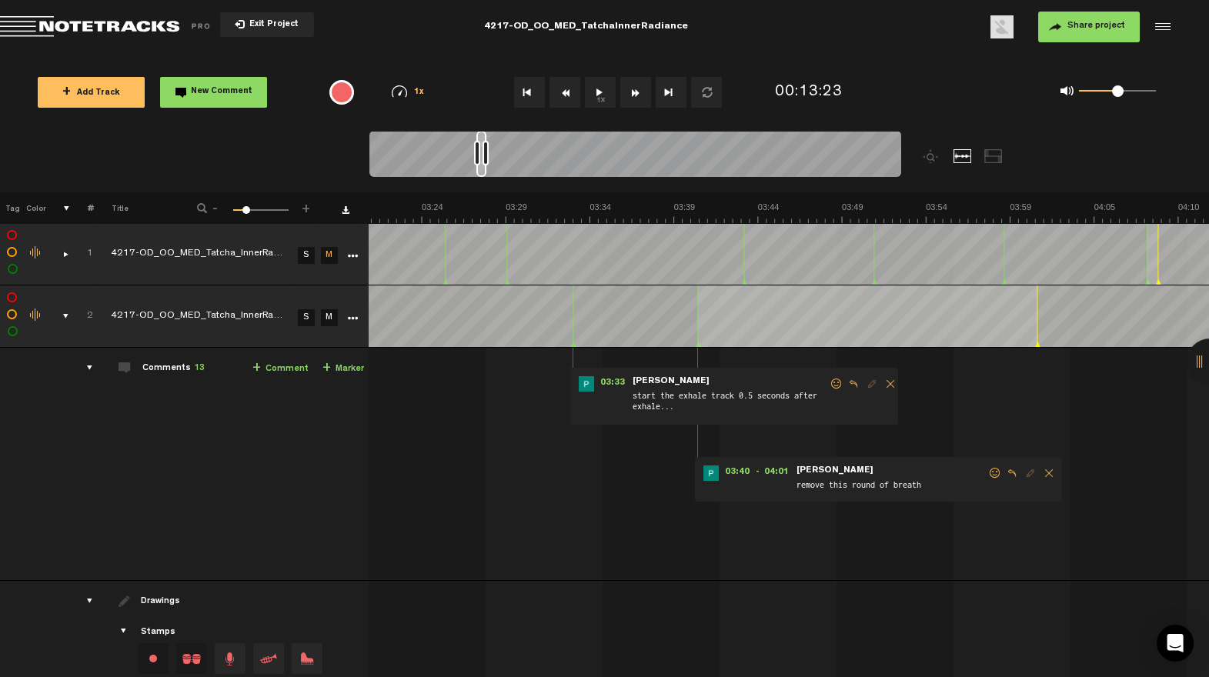
drag, startPoint x: 593, startPoint y: 174, endPoint x: 485, endPoint y: 199, distance: 111.5
click at [485, 54] on div "Loading... 100% + Add Track New Comment 1x 0.25x 0.5x 0.75x 1x 1.25x 1.5x 1.75x…" at bounding box center [604, 54] width 1209 height 0
click at [987, 473] on span at bounding box center [994, 473] width 15 height 11
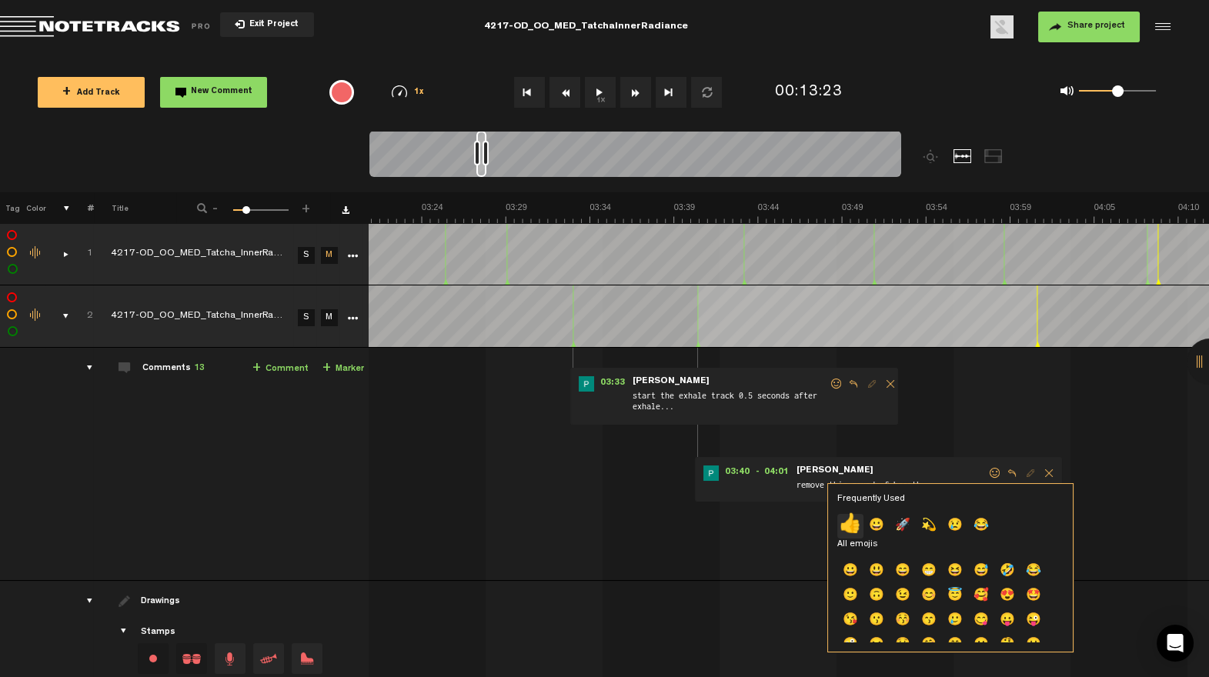
click at [851, 523] on p "👍" at bounding box center [850, 526] width 26 height 25
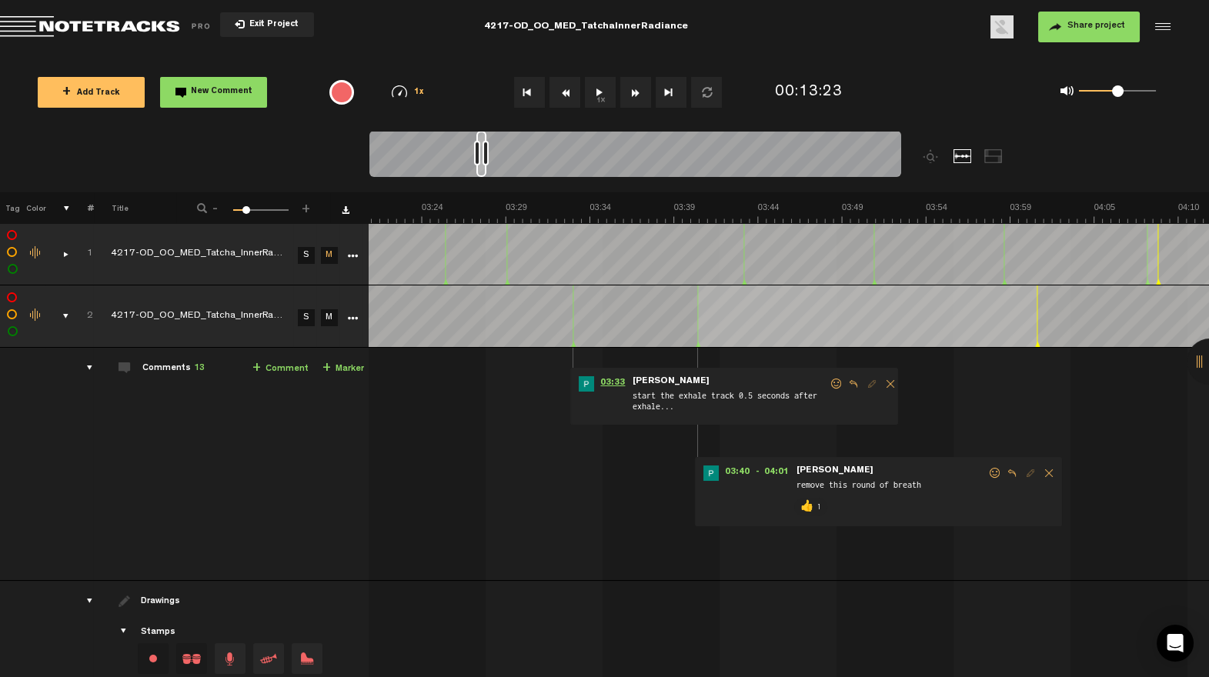
click at [600, 383] on span "03:33" at bounding box center [612, 383] width 37 height 15
click at [829, 385] on span at bounding box center [836, 384] width 15 height 11
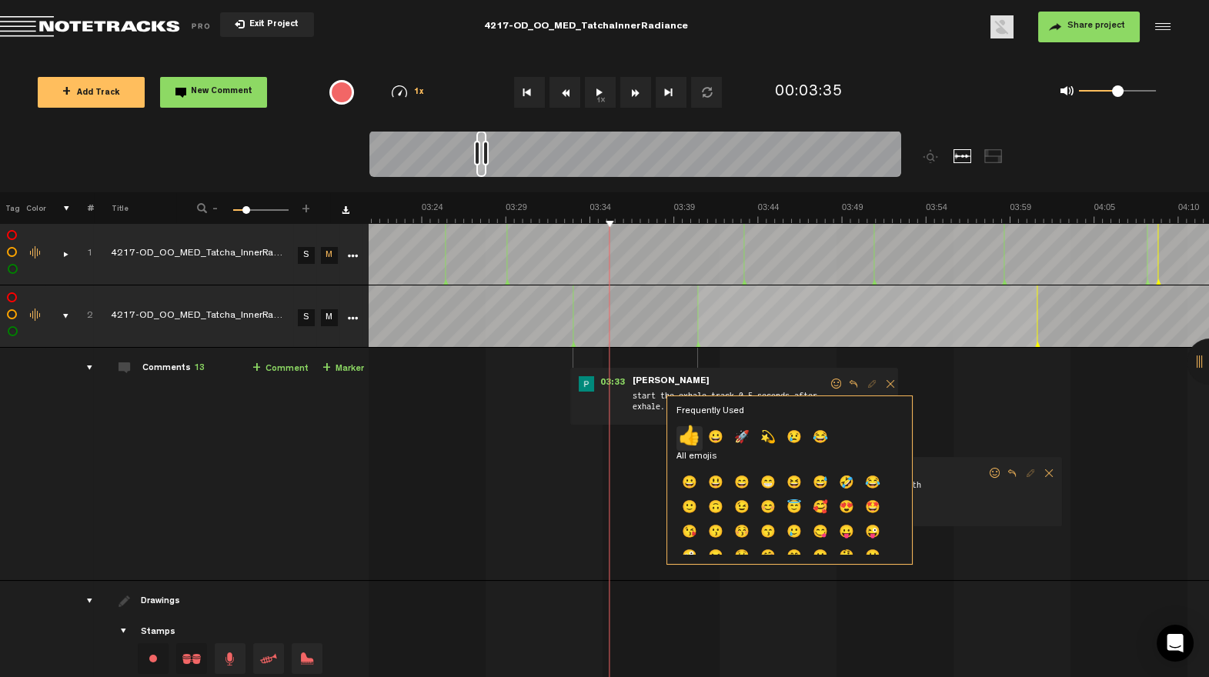
click at [696, 426] on p "👍" at bounding box center [690, 438] width 26 height 25
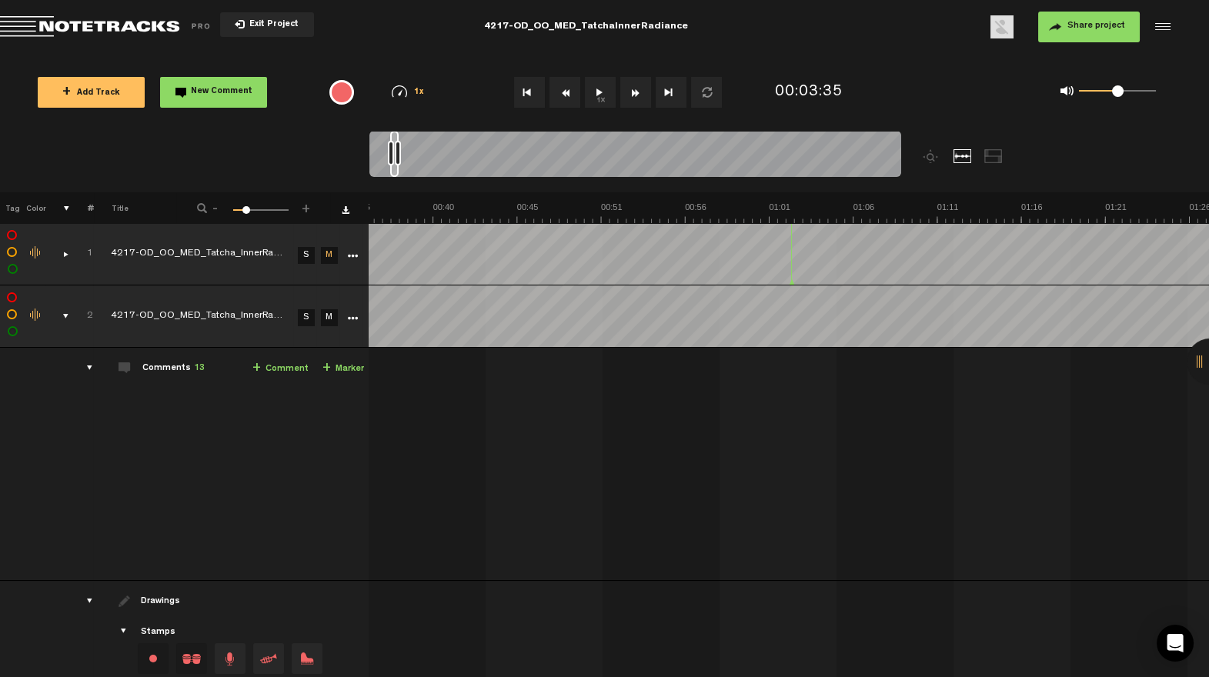
scroll to position [0, 0]
drag, startPoint x: 478, startPoint y: 172, endPoint x: 336, endPoint y: 203, distance: 145.1
click at [336, 54] on div "Loading... 100% + Add Track New Comment 1x 0.25x 0.5x 0.75x 1x 1.25x 1.5x 1.75x…" at bounding box center [604, 54] width 1209 height 0
click at [55, 315] on div "comments, stamps & drawings" at bounding box center [60, 316] width 24 height 15
